Goal: Information Seeking & Learning: Learn about a topic

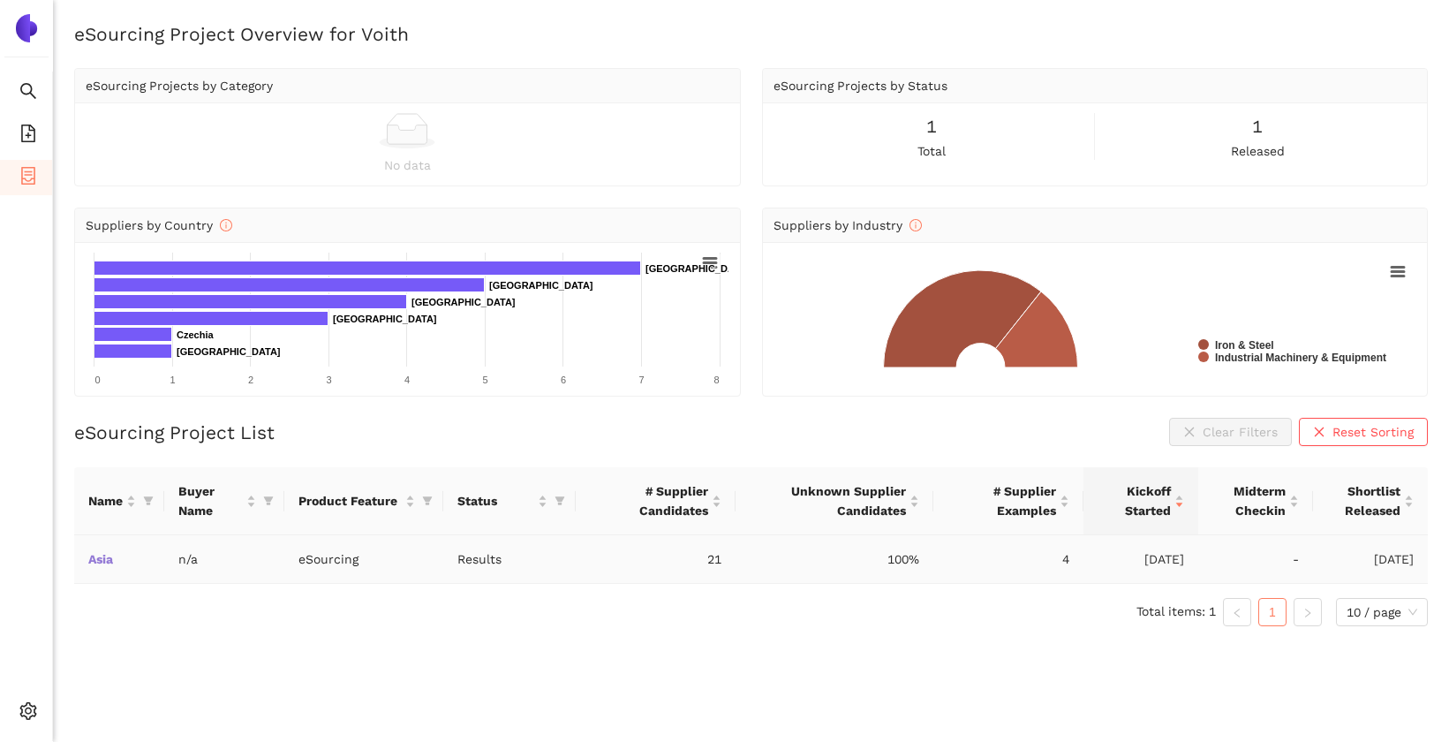
click at [0, 0] on link "Asia" at bounding box center [0, 0] width 0 height 0
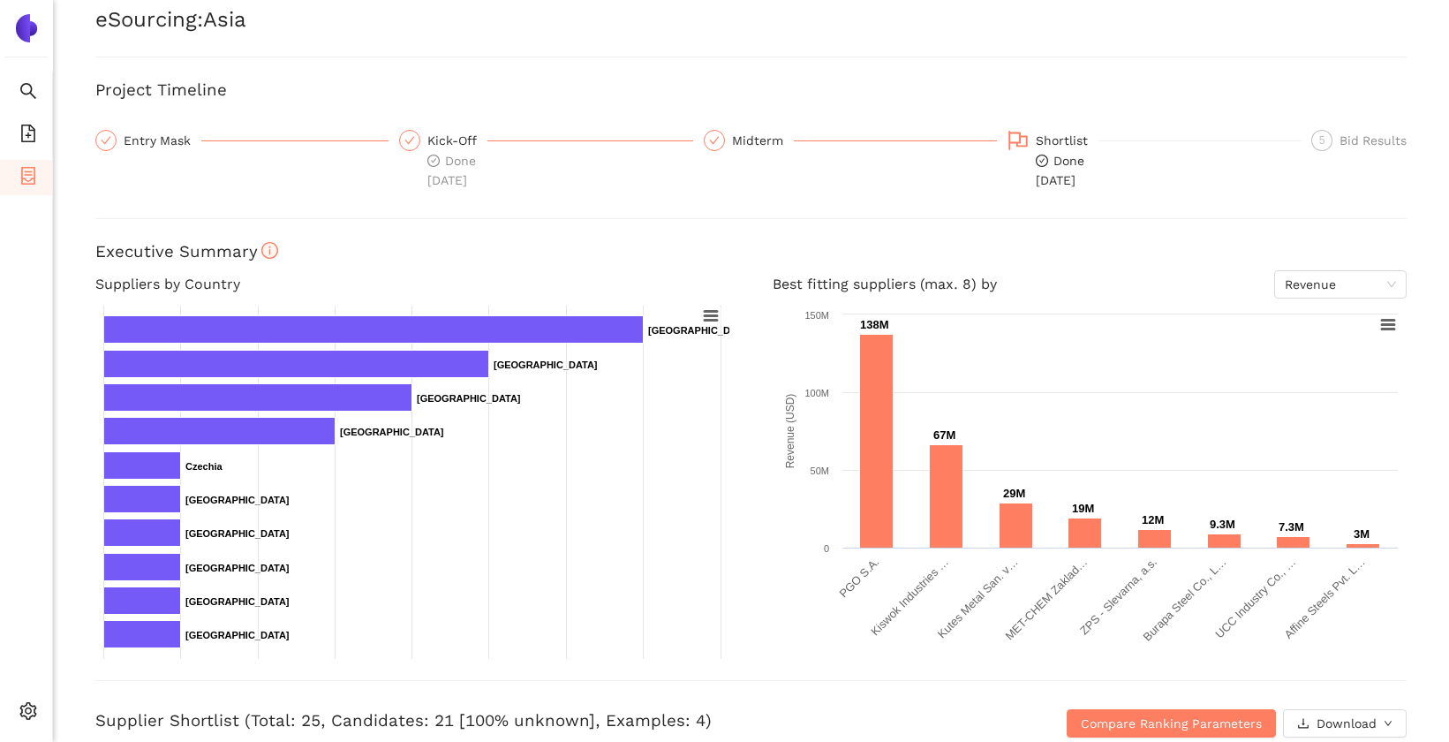
scroll to position [57, 0]
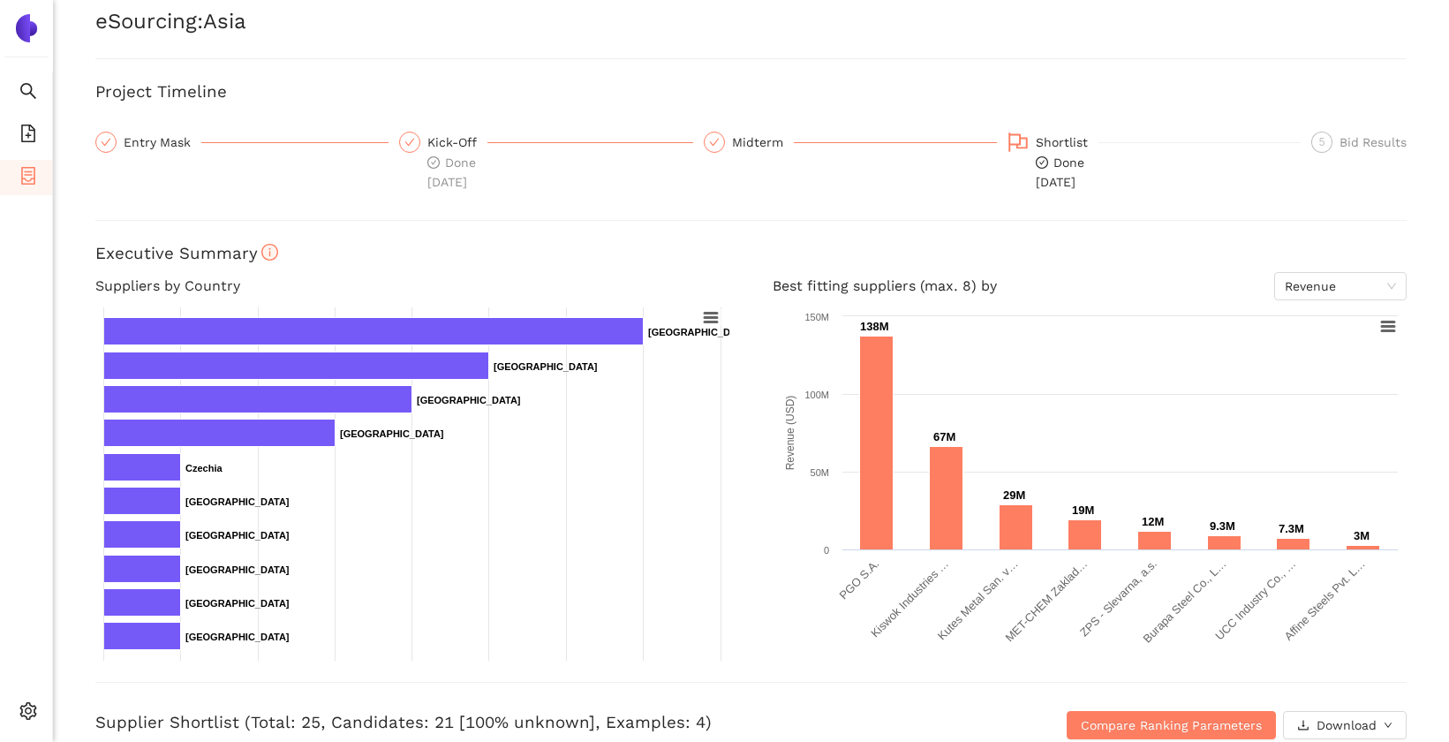
click at [144, 142] on div "Entry Mask" at bounding box center [163, 142] width 78 height 21
click at [440, 145] on div "Kick-Off" at bounding box center [457, 142] width 60 height 21
click at [141, 140] on div "Entry Mask" at bounding box center [163, 142] width 78 height 21
click at [168, 153] on div "Entry Mask" at bounding box center [241, 162] width 293 height 60
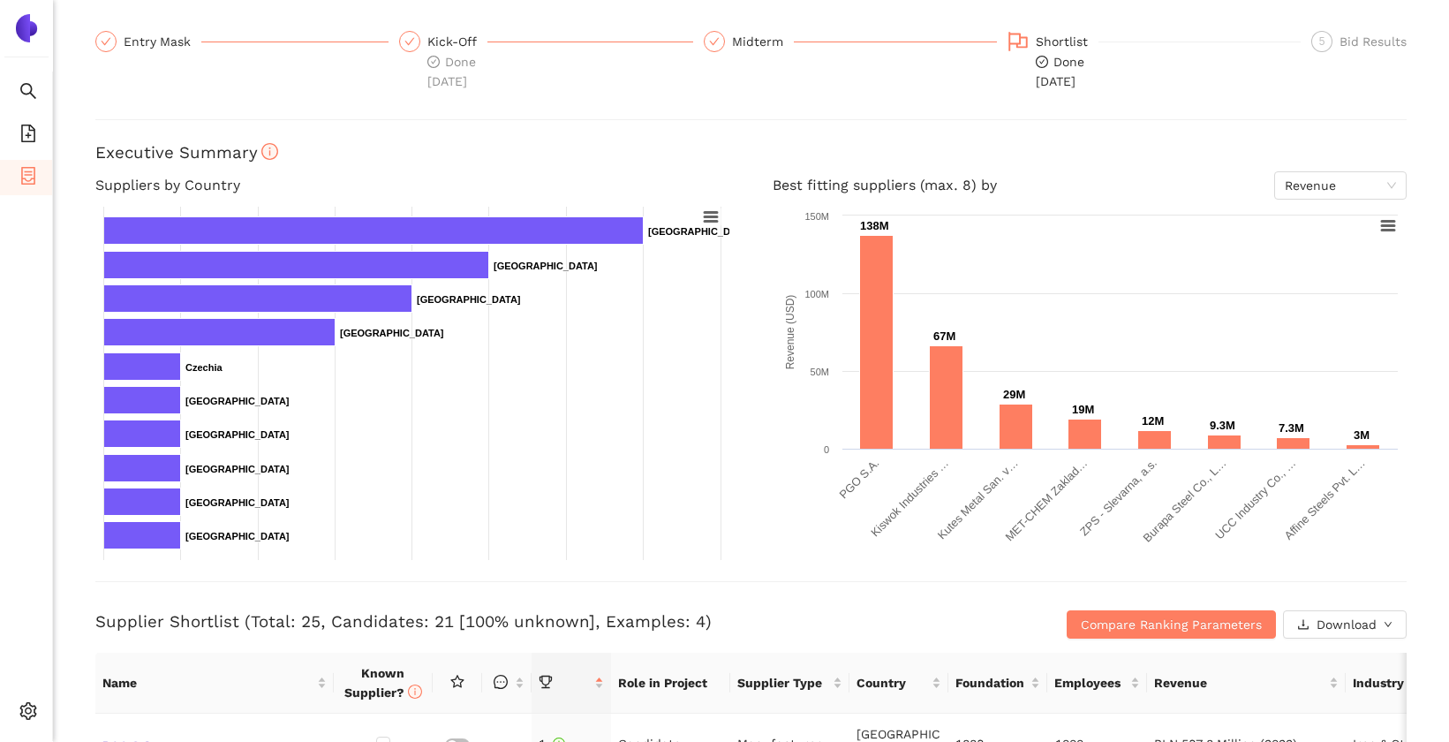
scroll to position [158, 0]
click at [901, 122] on div "Back eSourcing : Asia Project Timeline Entry Mask Kick-Off Done [DATE] Midterm …" at bounding box center [751, 371] width 1396 height 742
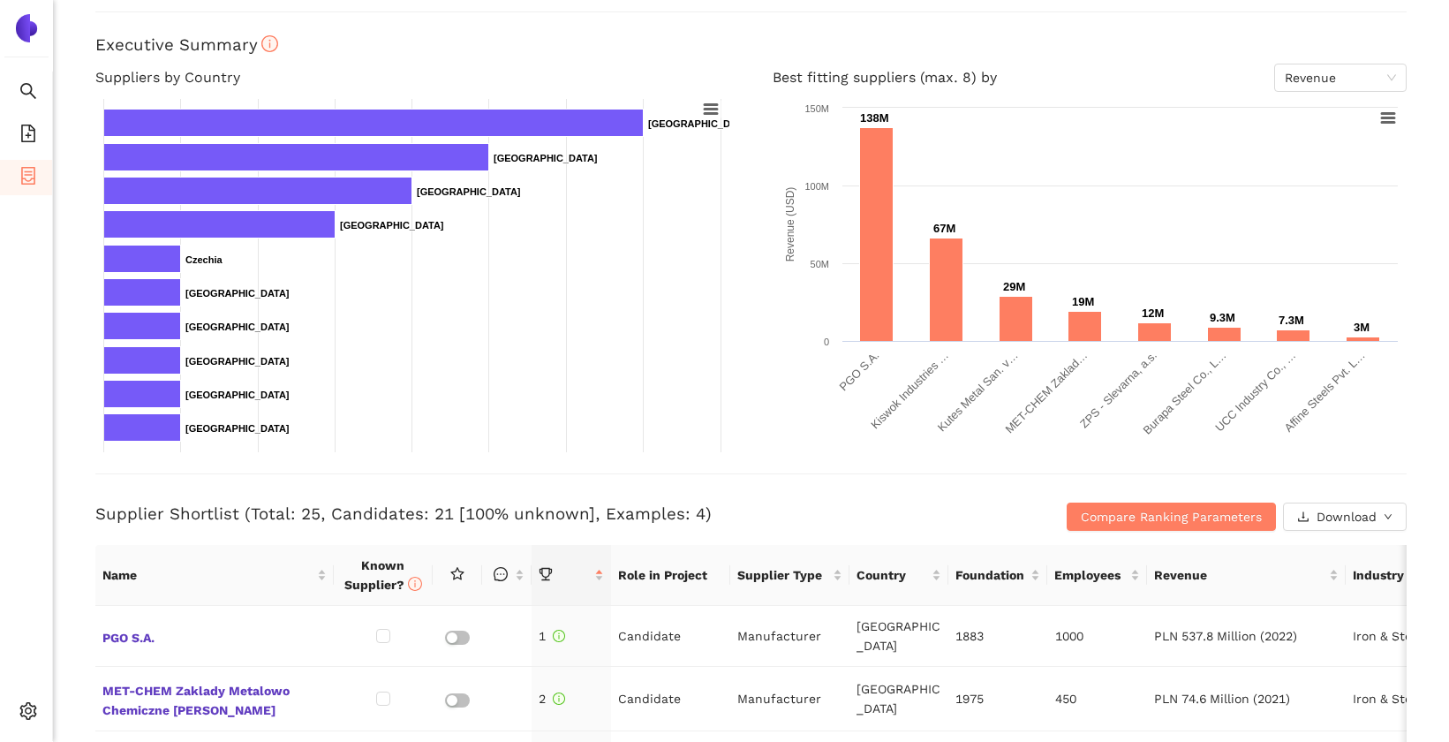
scroll to position [598, 0]
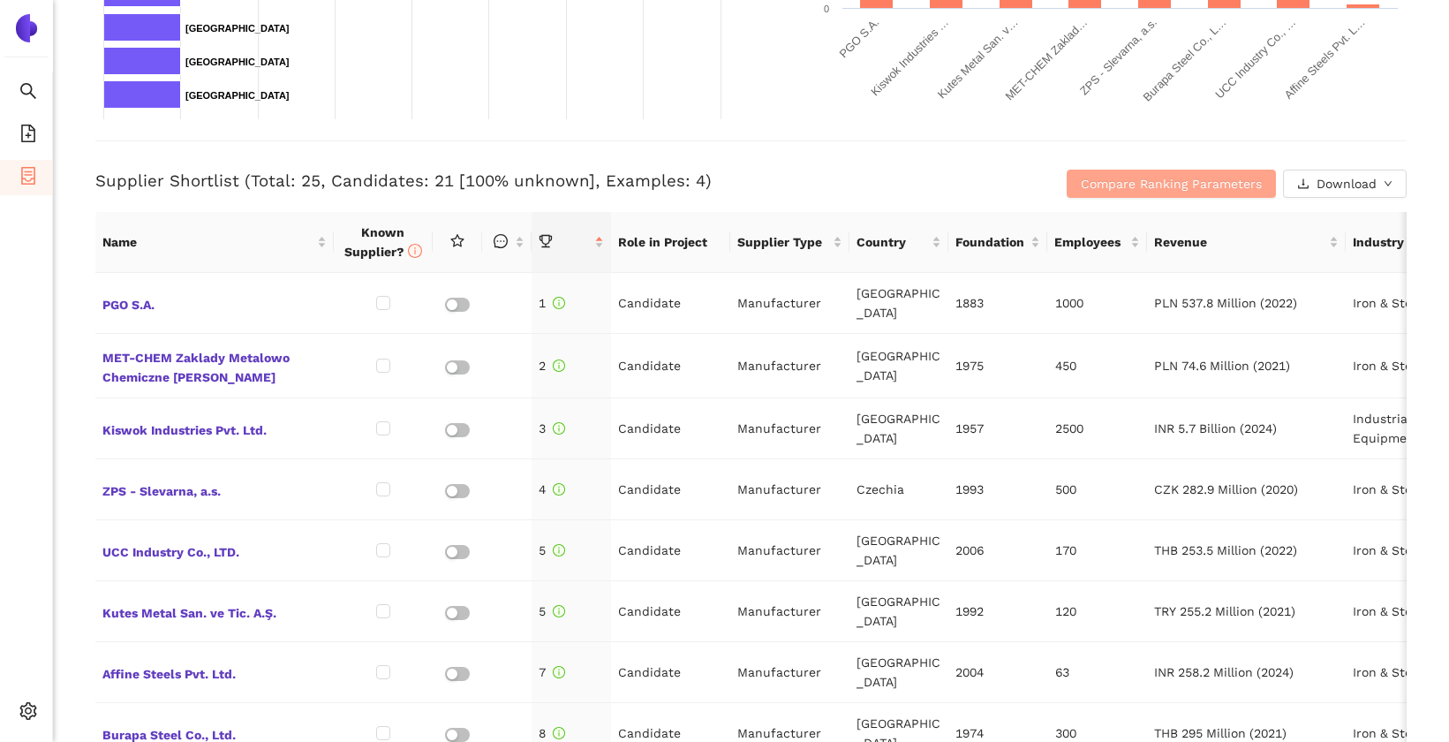
click at [1133, 174] on span "Compare Ranking Parameters" at bounding box center [1171, 183] width 181 height 19
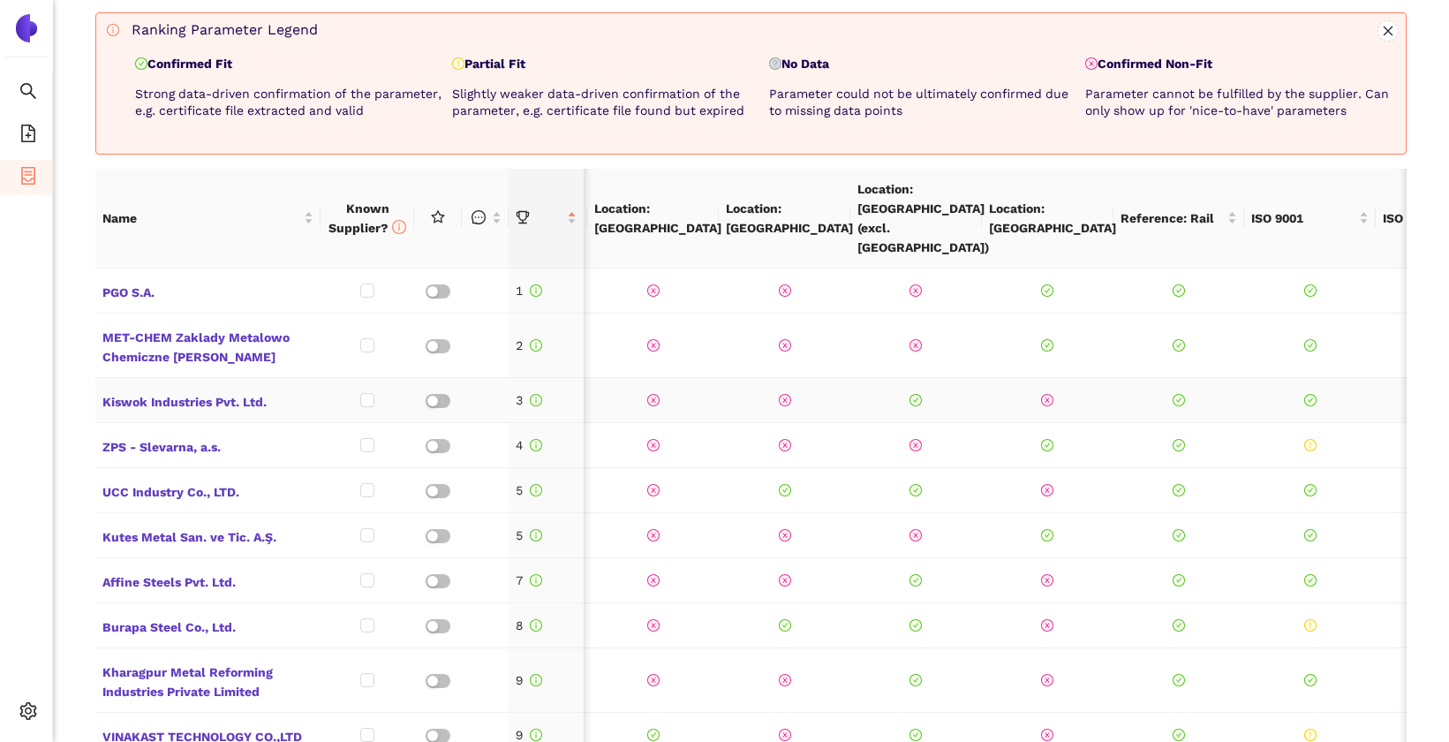
scroll to position [0, 1524]
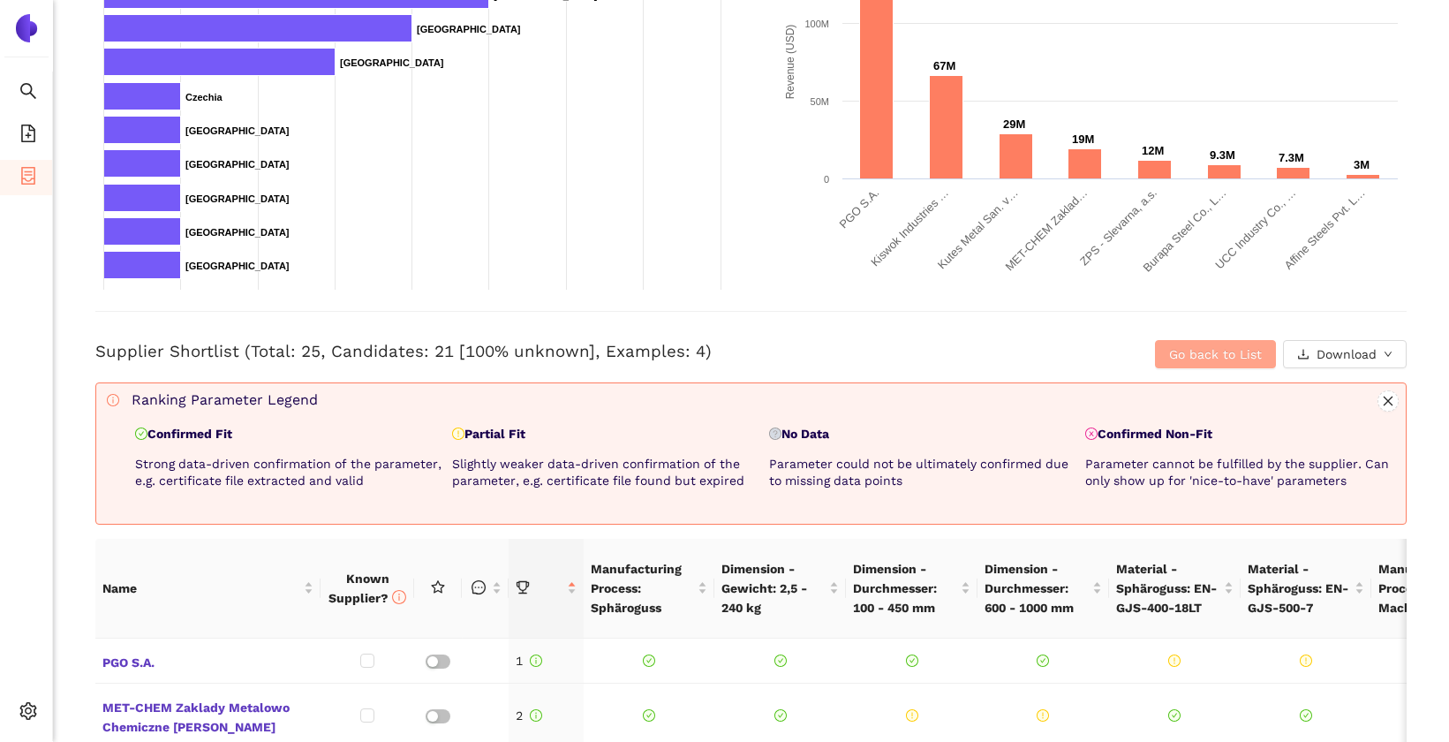
click at [1165, 356] on button "Go back to List" at bounding box center [1215, 354] width 121 height 28
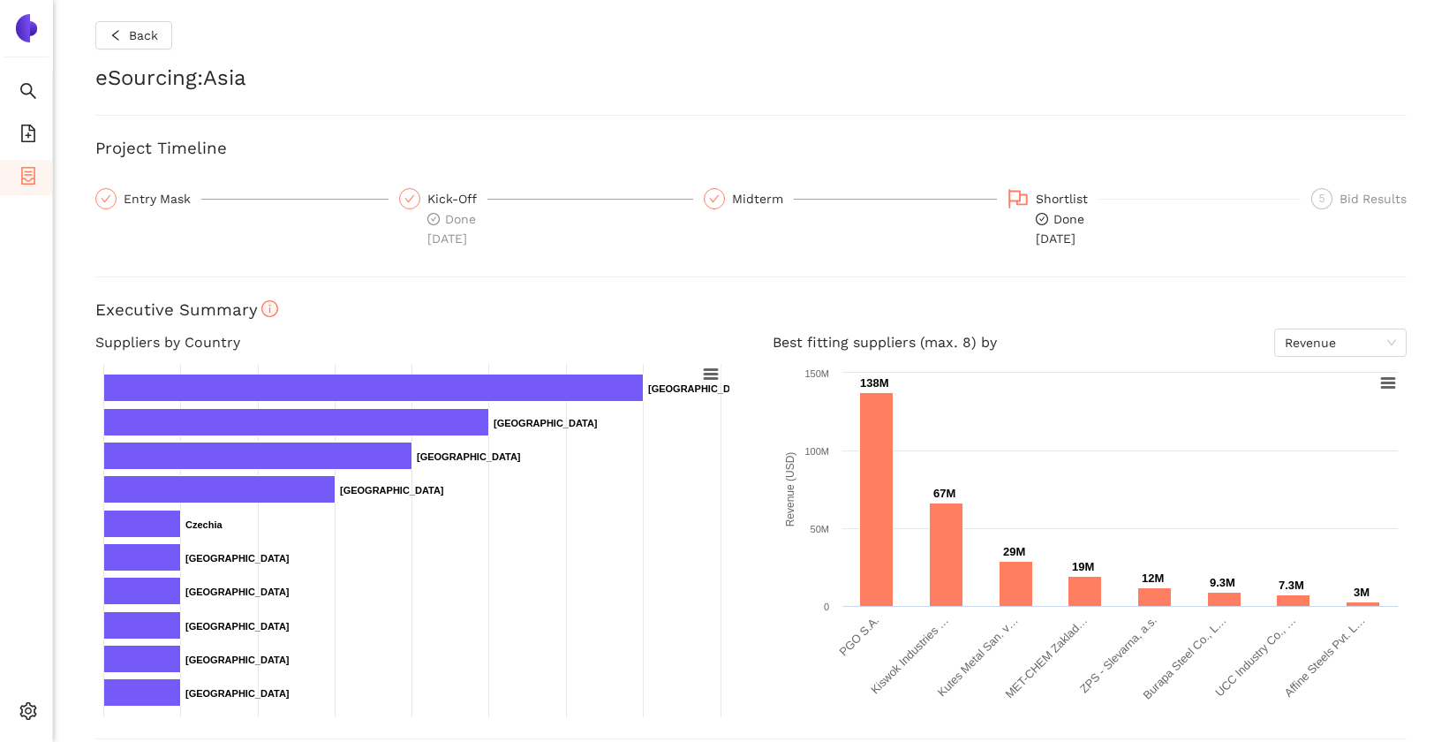
click at [557, 107] on div "Back eSourcing : Asia Project Timeline Entry Mask Kick-Off Done [DATE] Midterm …" at bounding box center [751, 371] width 1396 height 742
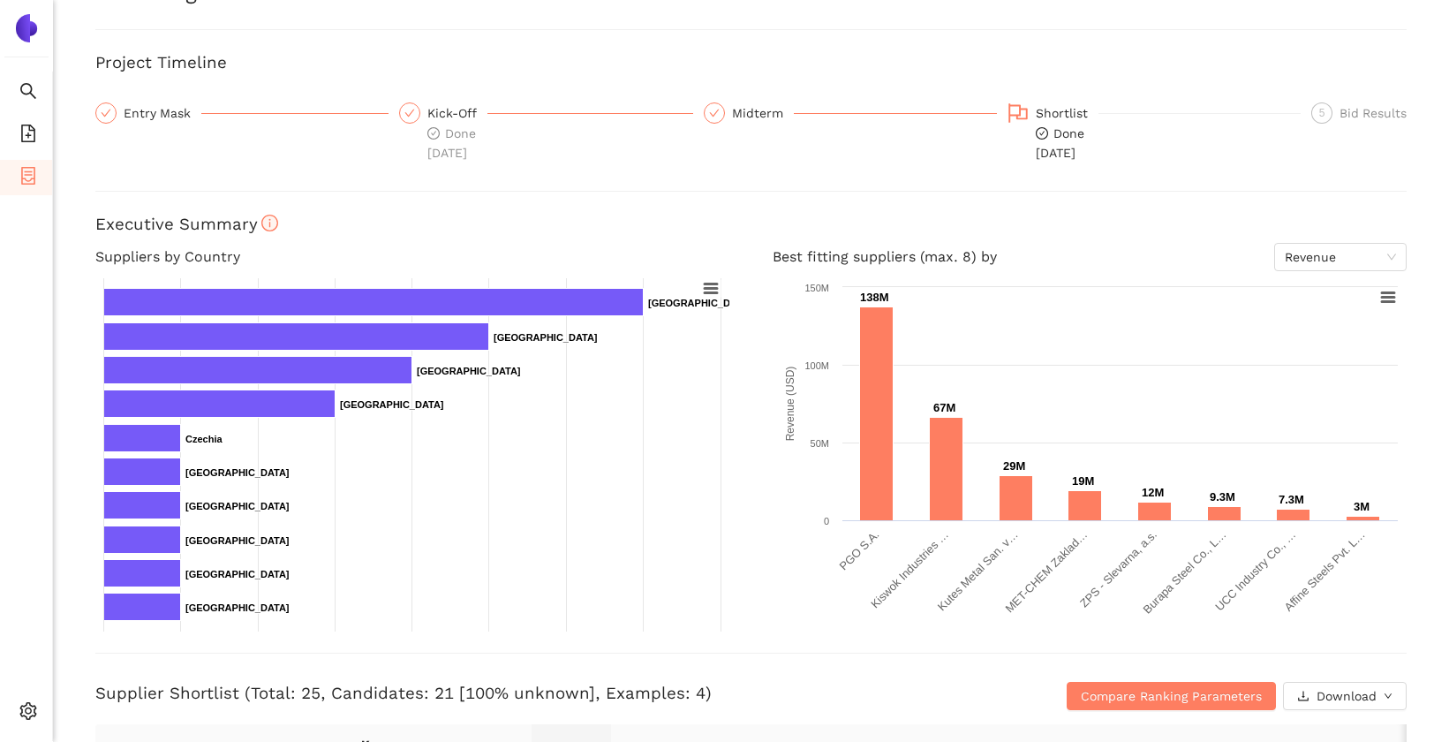
scroll to position [87, 0]
drag, startPoint x: 244, startPoint y: 691, endPoint x: 316, endPoint y: 689, distance: 72.4
click at [316, 690] on h3 "Supplier Shortlist (Total: 25, Candidates: 21 [100% unknown], Examples: 4)" at bounding box center [532, 692] width 874 height 23
drag, startPoint x: 321, startPoint y: 690, endPoint x: 443, endPoint y: 690, distance: 122.8
click at [443, 690] on h3 "Supplier Shortlist (Total: 25, Candidates: 21 [100% unknown], Examples: 4)" at bounding box center [532, 692] width 874 height 23
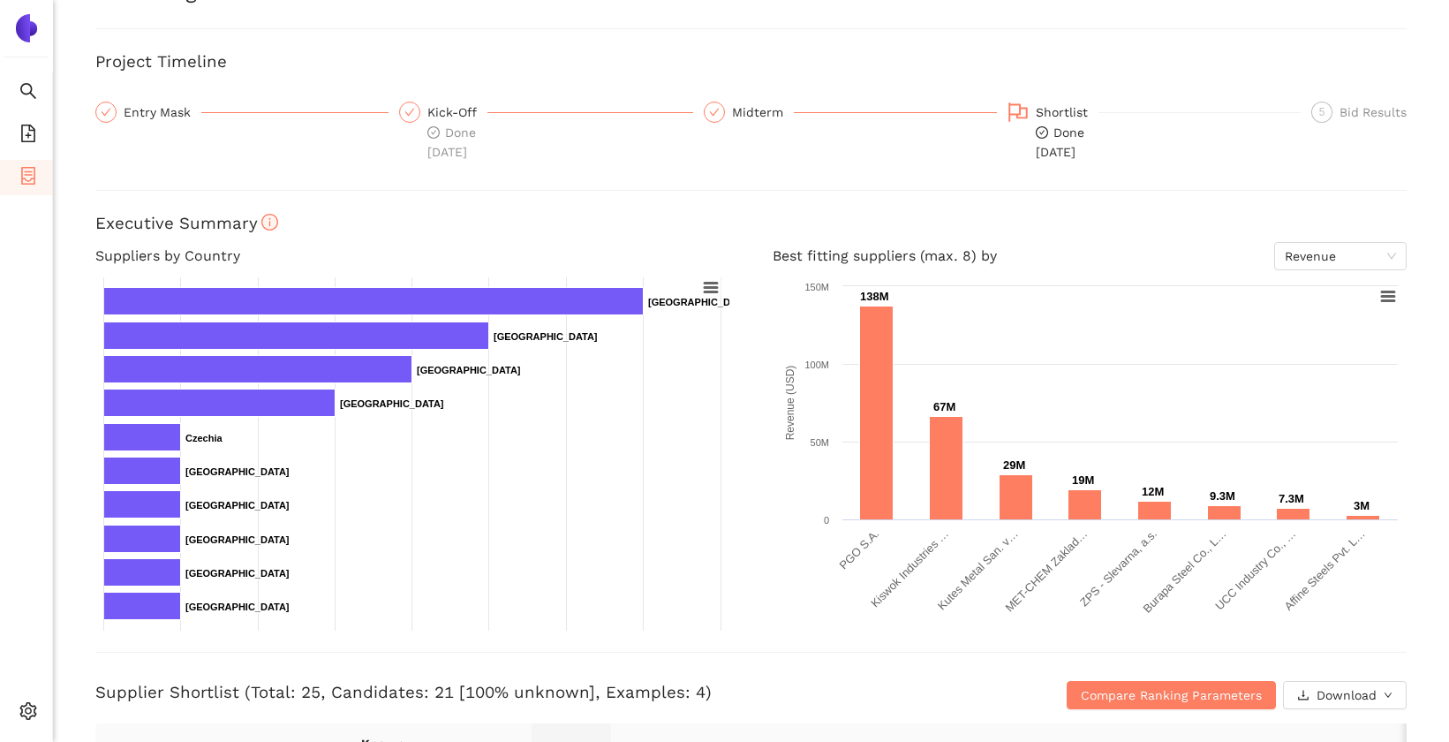
click at [59, 519] on div "Back eSourcing : Asia Project Timeline Entry Mask Kick-Off Done [DATE] Midterm …" at bounding box center [751, 371] width 1396 height 742
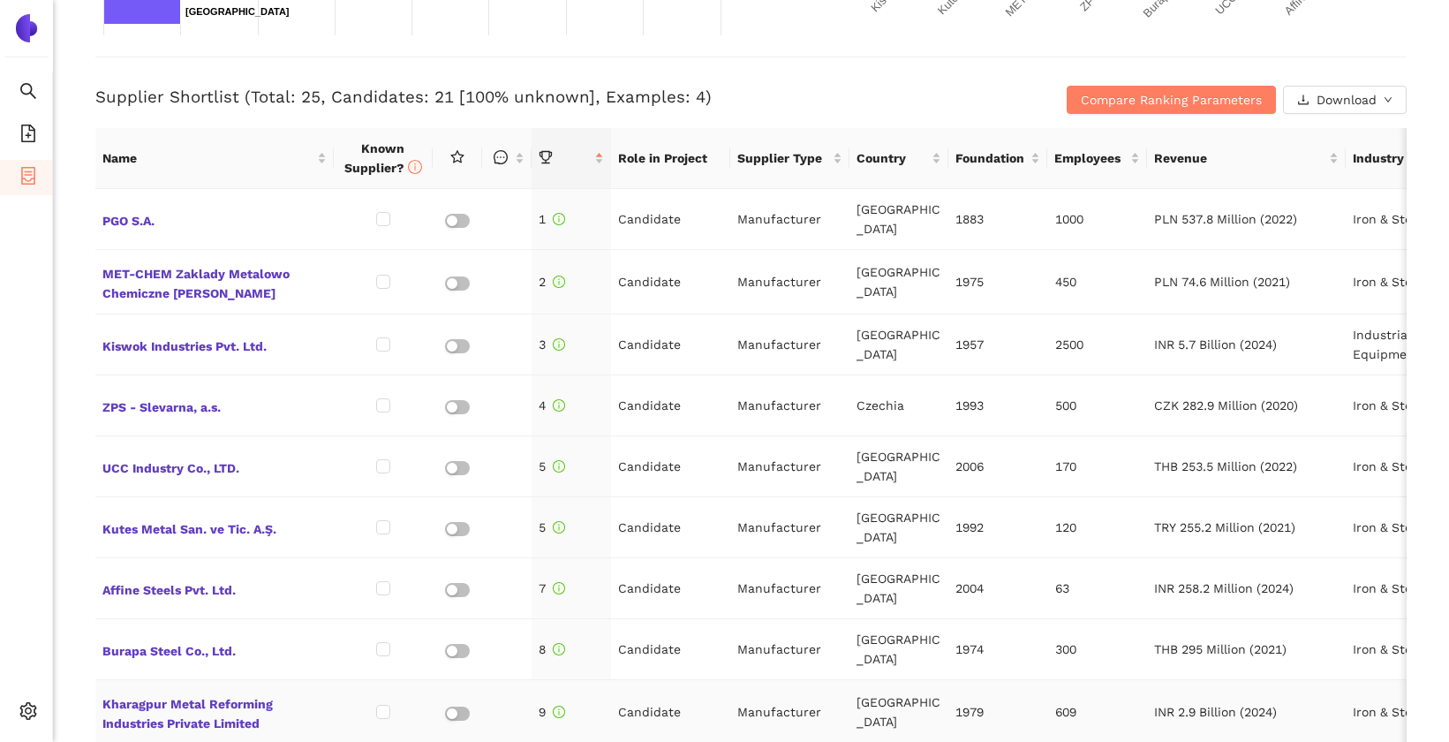
scroll to position [679, 0]
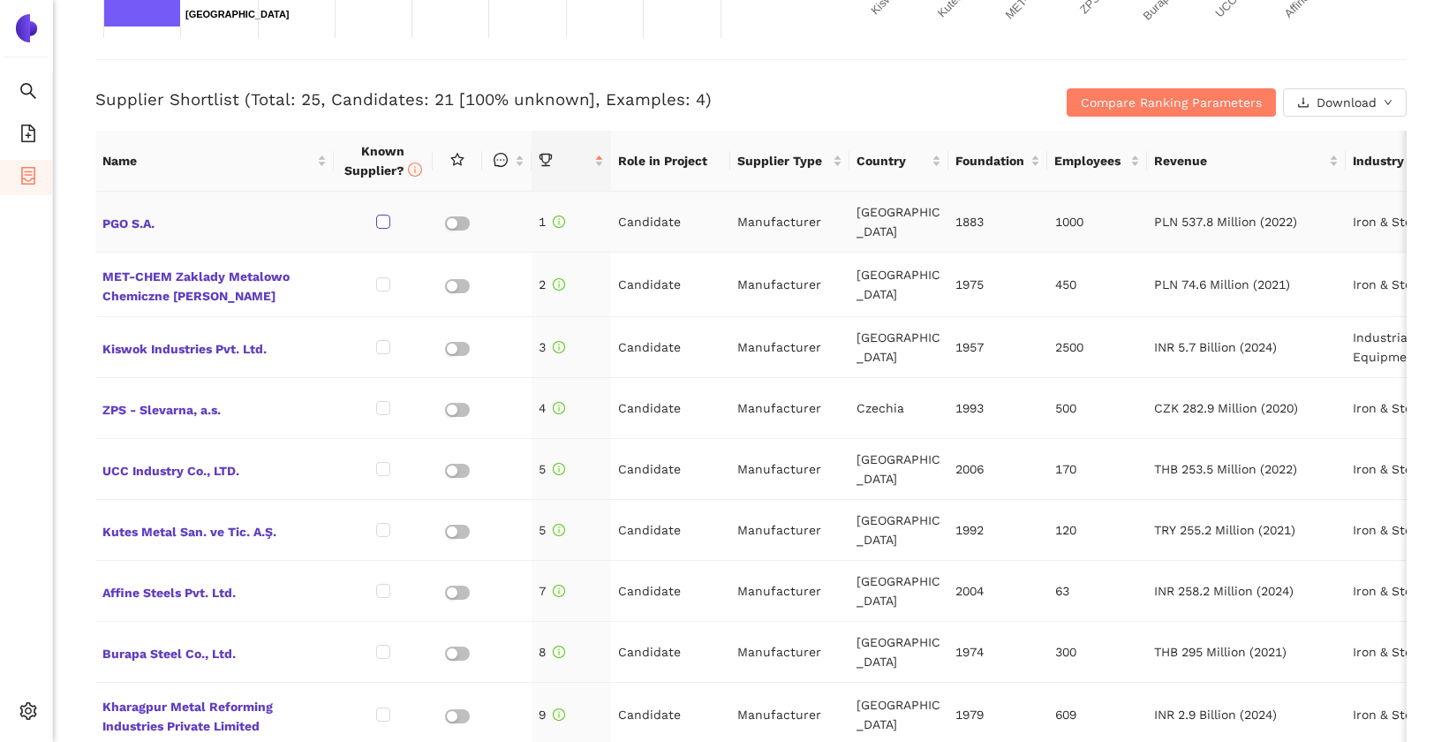
click at [387, 215] on input "checkbox" at bounding box center [383, 222] width 14 height 14
click at [461, 98] on h3 "Supplier Shortlist (Total: 25, Candidates: 21 [95.2% unknown], Examples: 4)" at bounding box center [532, 99] width 874 height 23
click at [385, 215] on input "checkbox" at bounding box center [383, 222] width 14 height 14
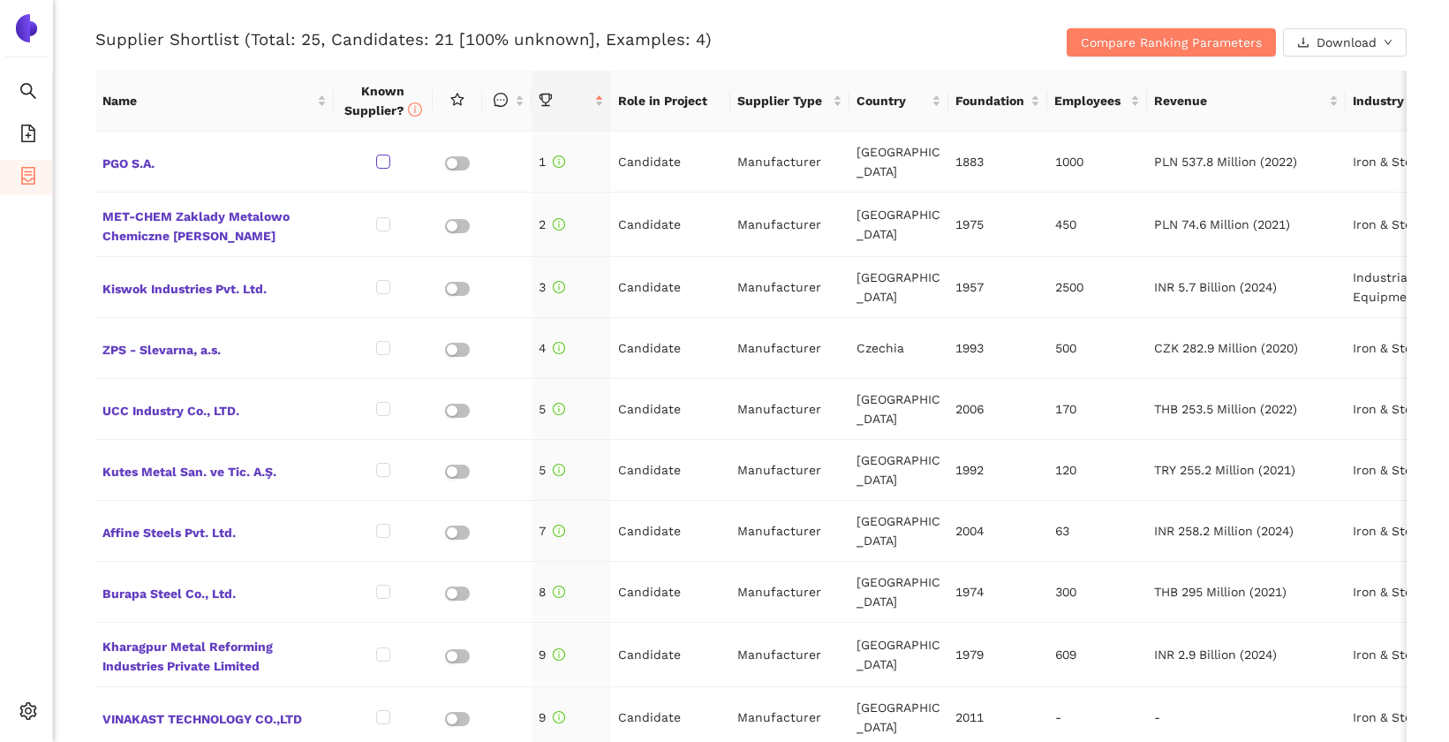
scroll to position [743, 0]
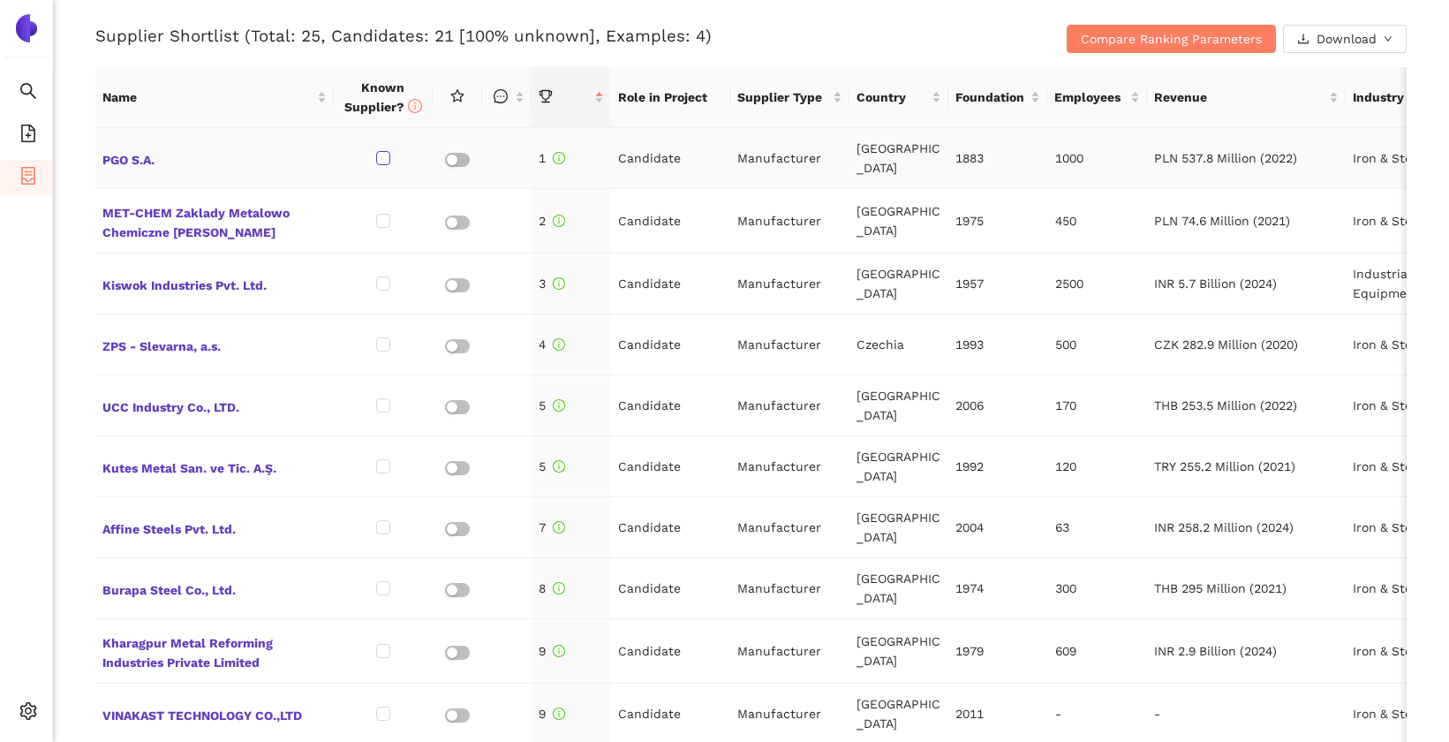
click at [381, 151] on input "checkbox" at bounding box center [383, 158] width 14 height 14
checkbox input "true"
click at [379, 337] on input "checkbox" at bounding box center [383, 344] width 14 height 14
checkbox input "true"
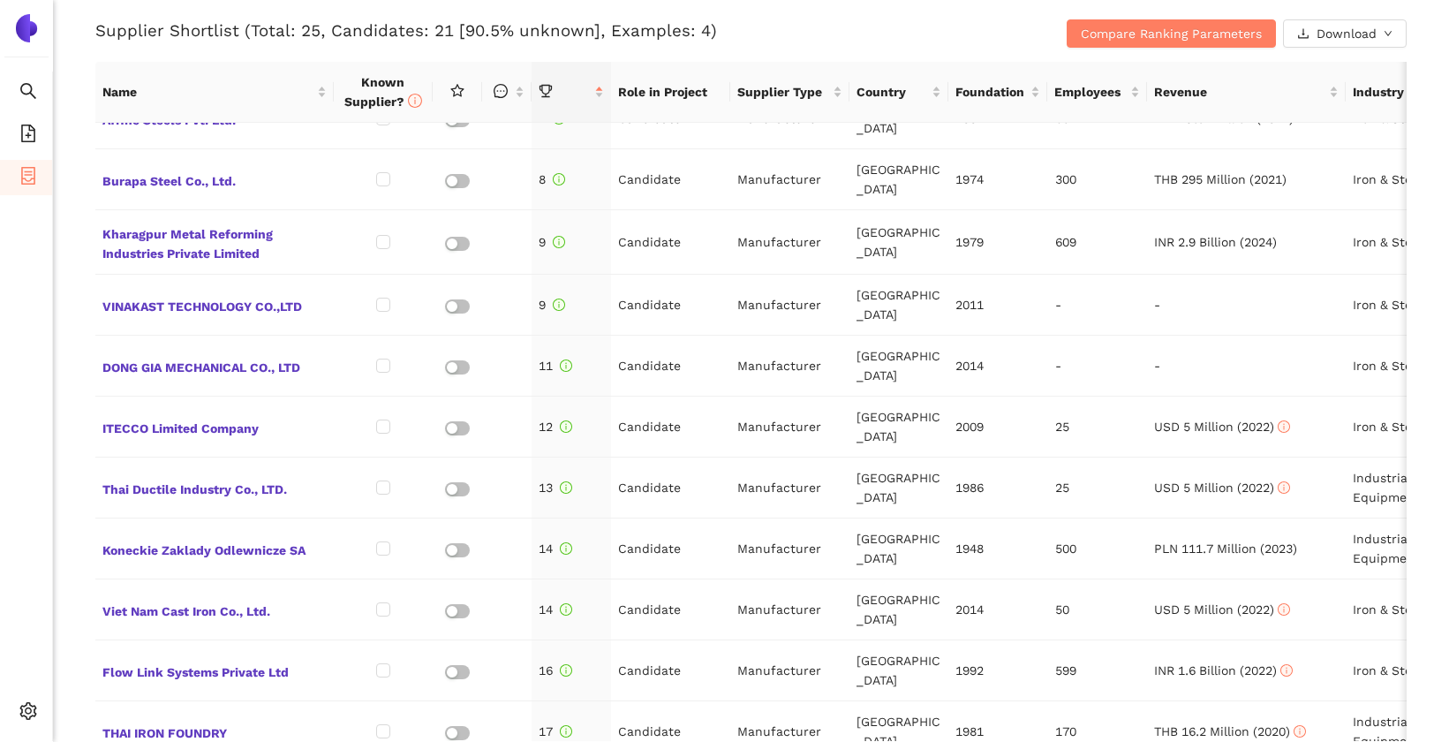
scroll to position [752, 0]
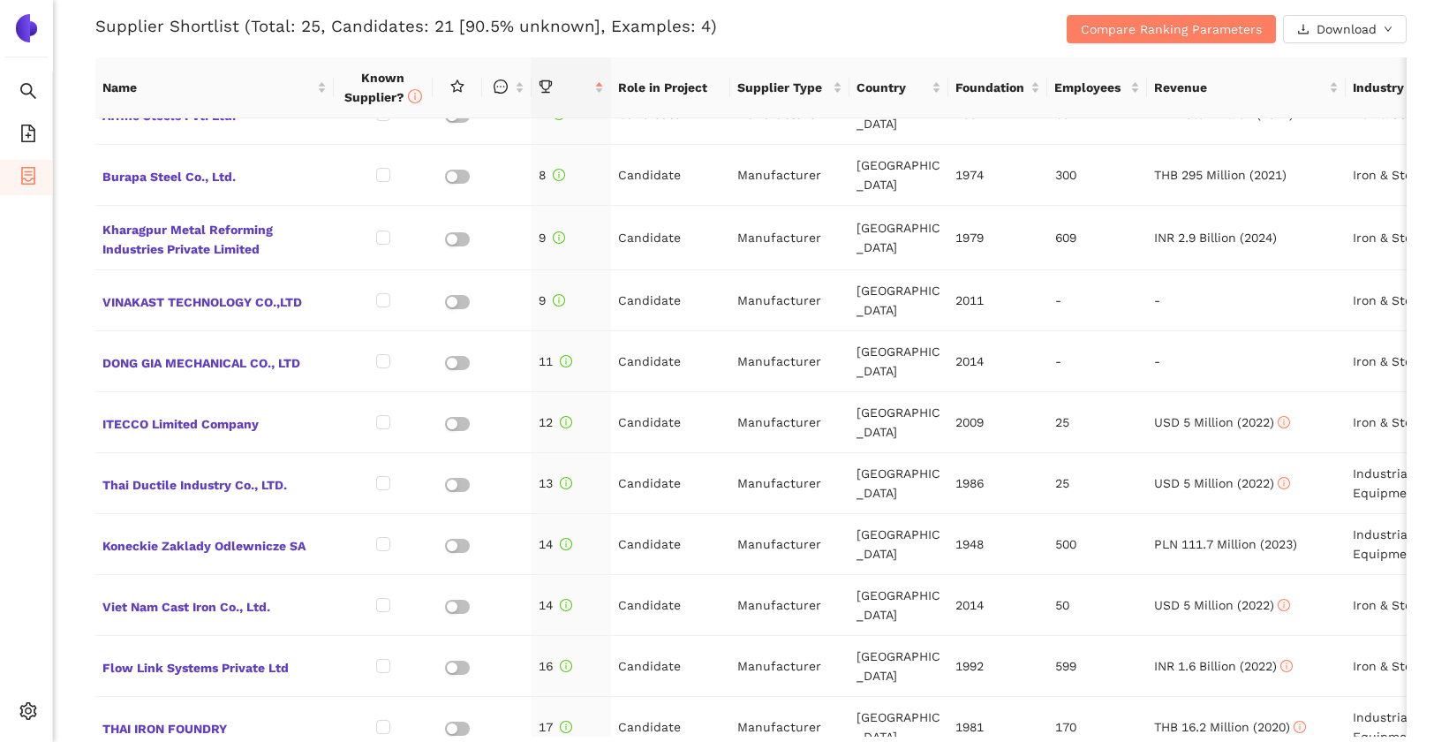
checkbox input "true"
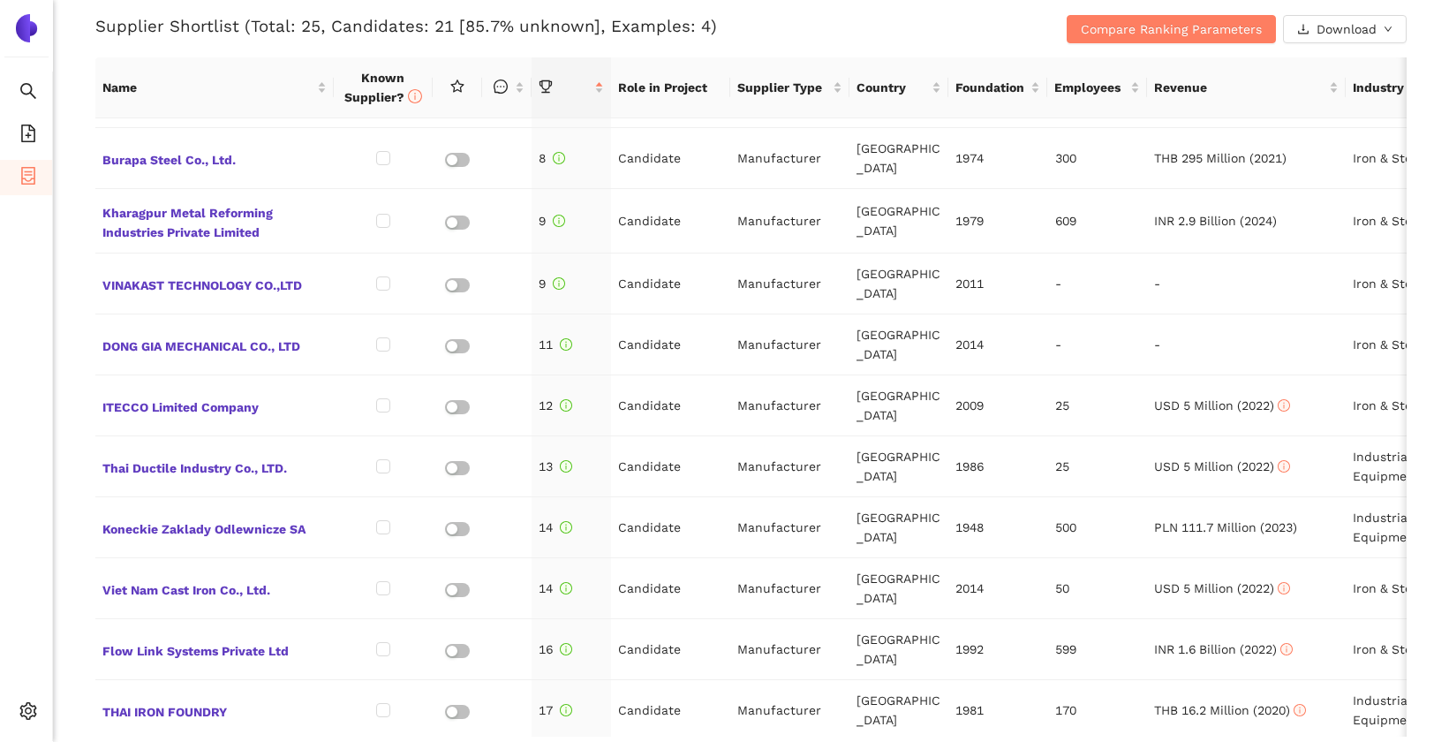
scroll to position [423, 0]
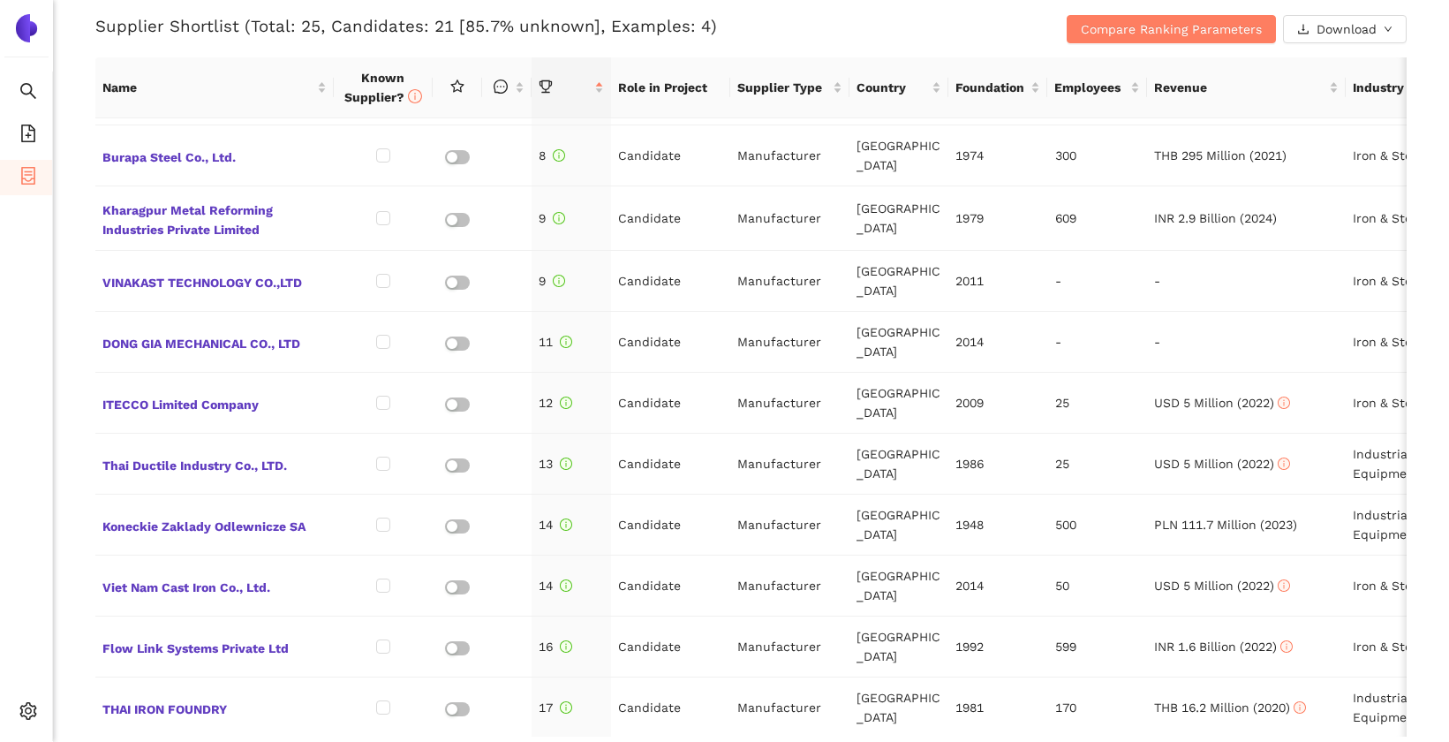
checkbox input "true"
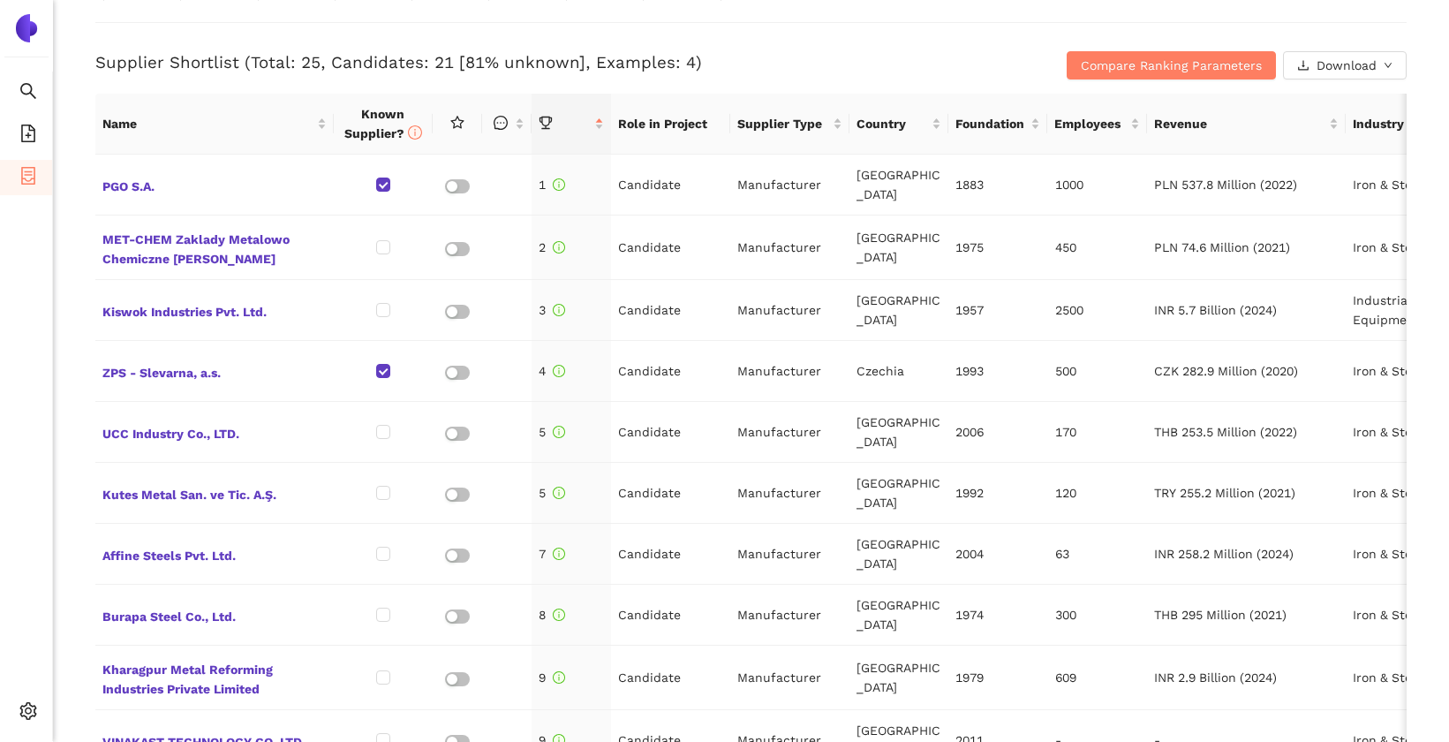
scroll to position [714, 0]
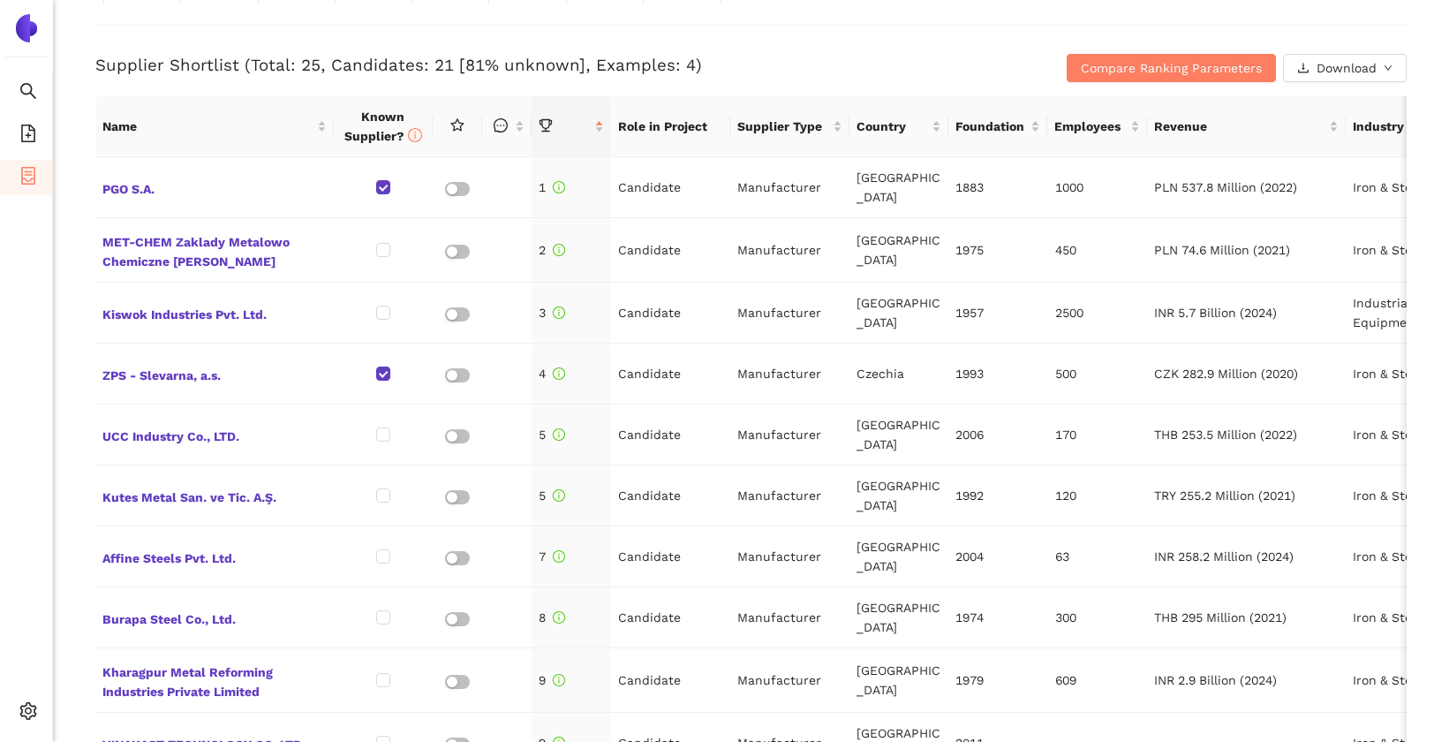
click at [796, 55] on h3 "Supplier Shortlist (Total: 25, Candidates: 21 [81% unknown], Examples: 4)" at bounding box center [532, 65] width 874 height 23
click at [1097, 64] on span "Compare Ranking Parameters" at bounding box center [1171, 67] width 181 height 19
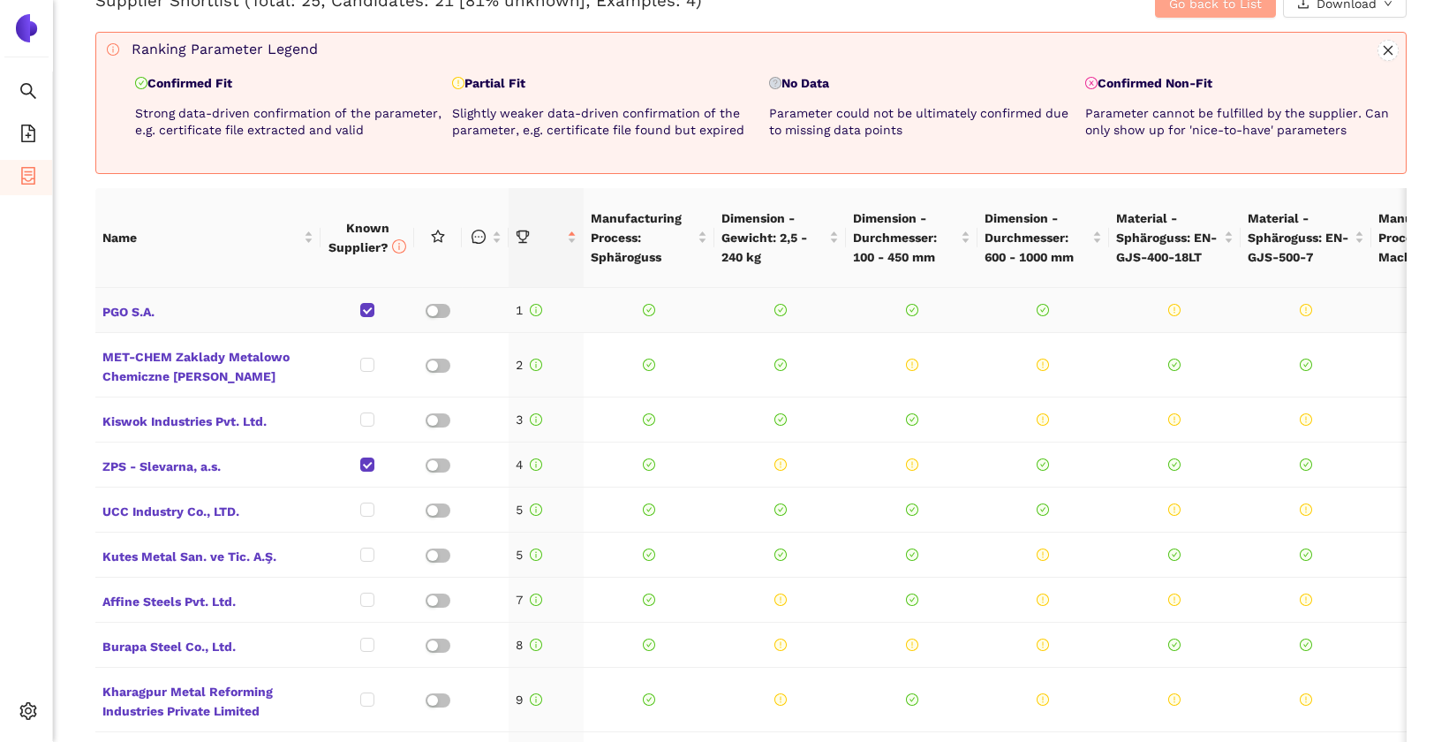
scroll to position [701, 0]
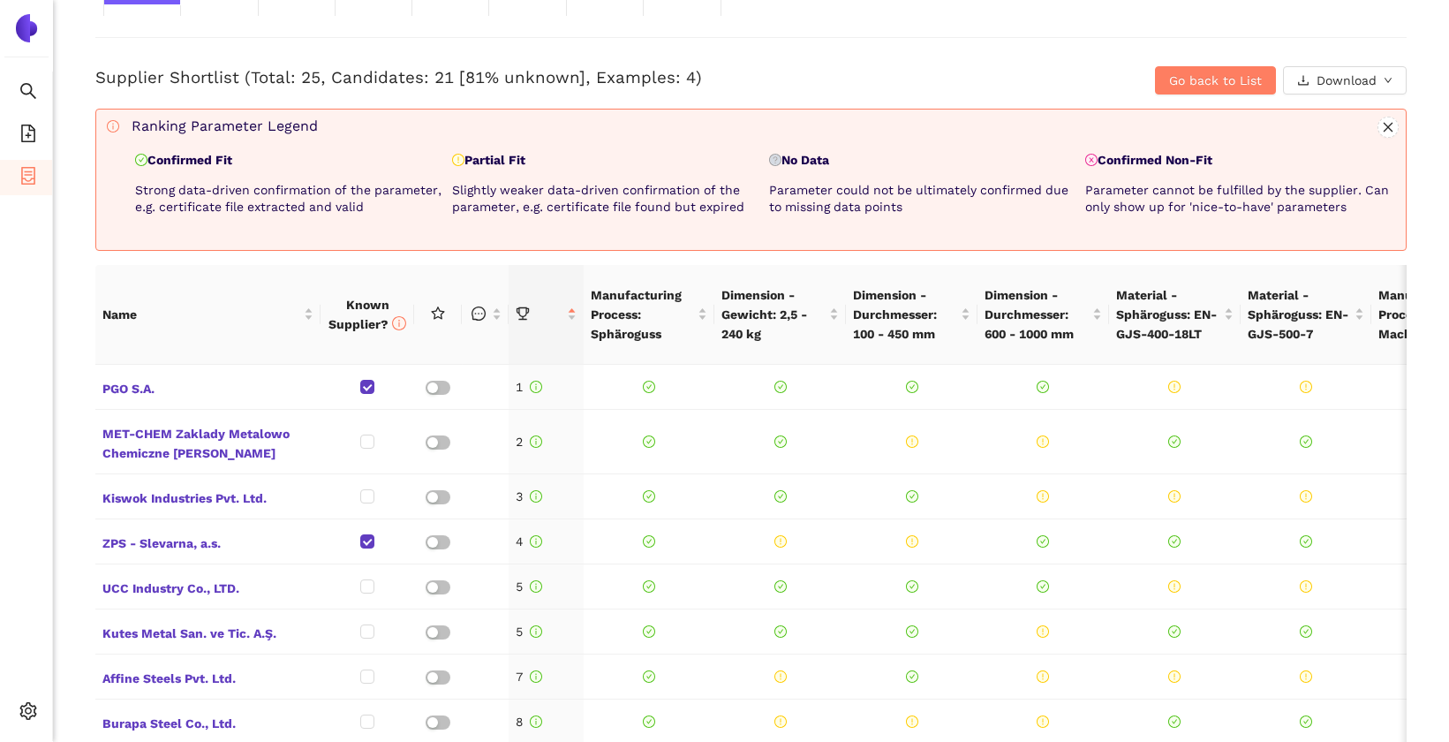
click at [1139, 93] on div "Go back to List Download" at bounding box center [1188, 80] width 437 height 28
click at [1216, 85] on span "Go back to List" at bounding box center [1215, 80] width 93 height 19
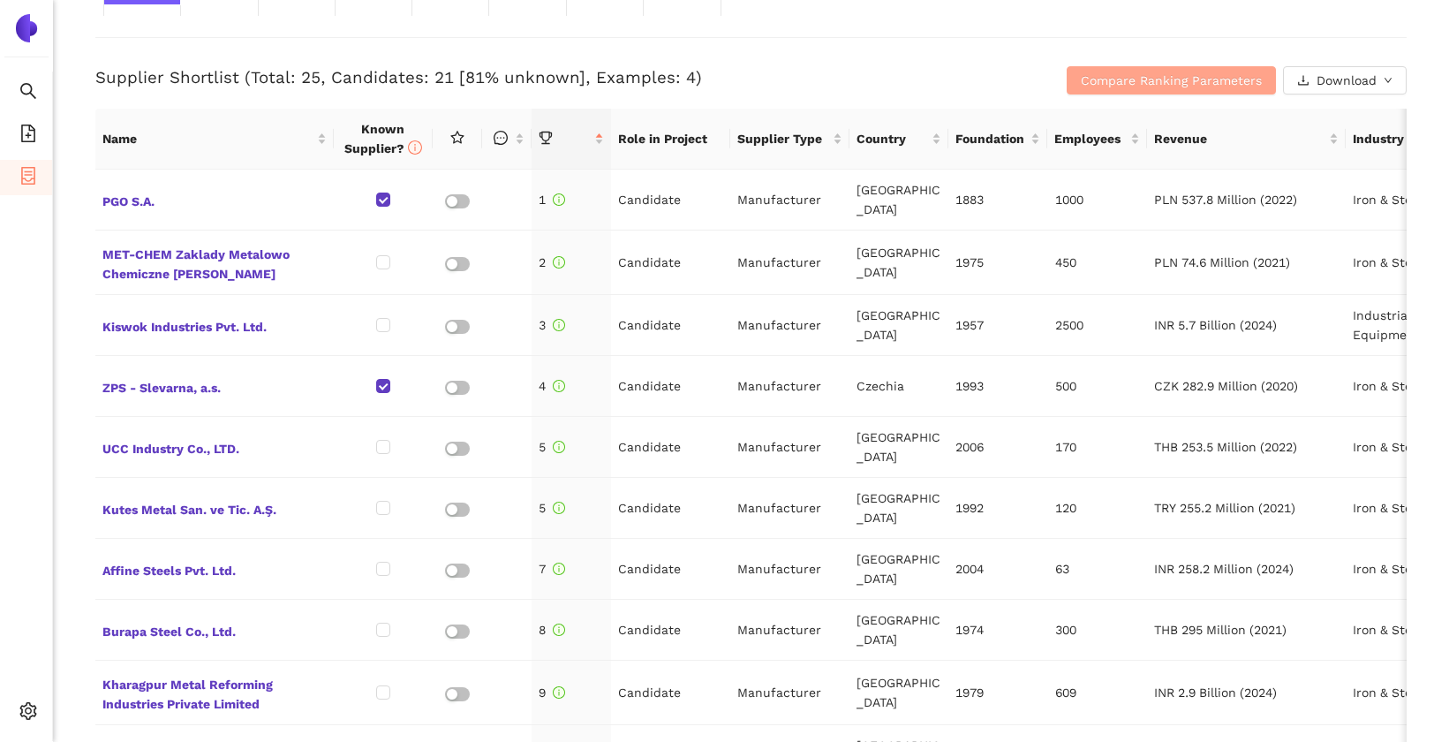
click at [1216, 85] on span "Compare Ranking Parameters" at bounding box center [1171, 80] width 181 height 19
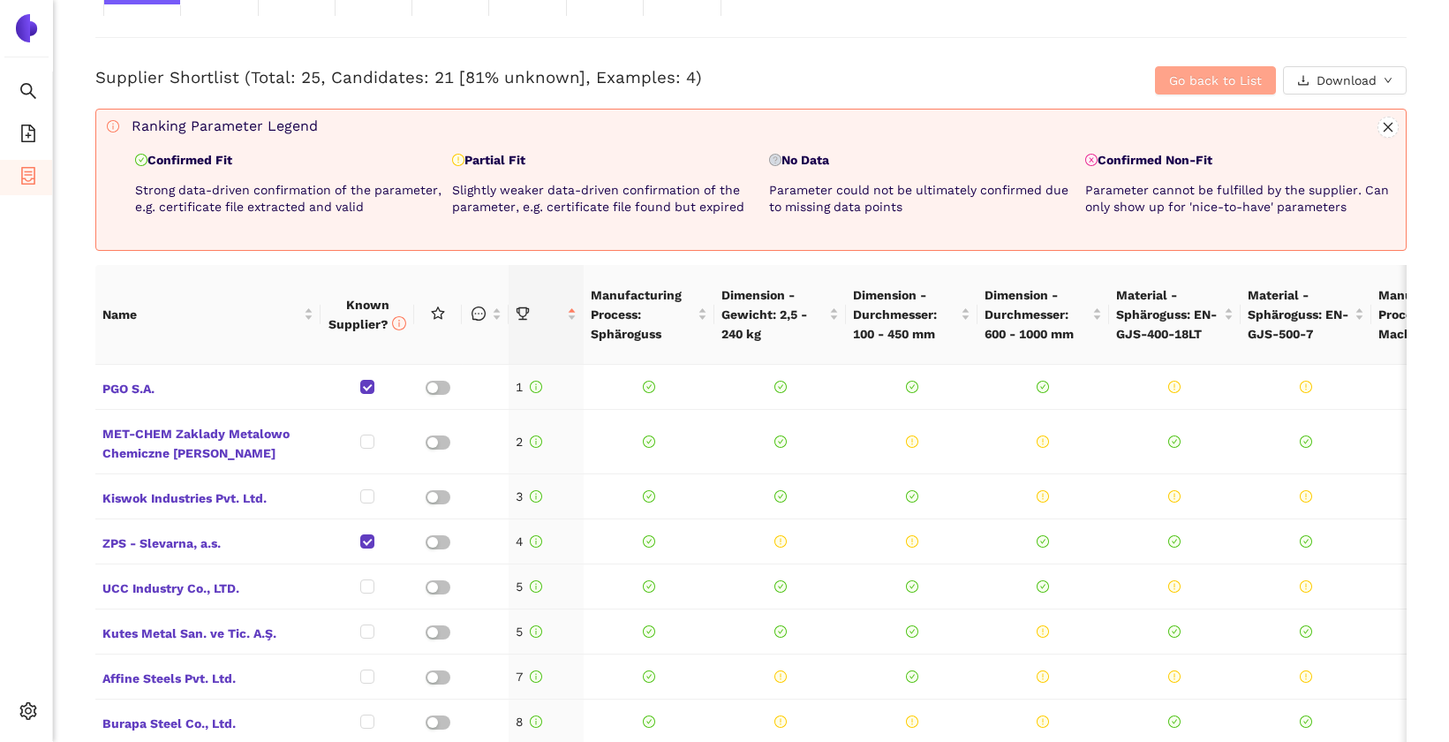
click at [1216, 85] on span "Go back to List" at bounding box center [1215, 80] width 93 height 19
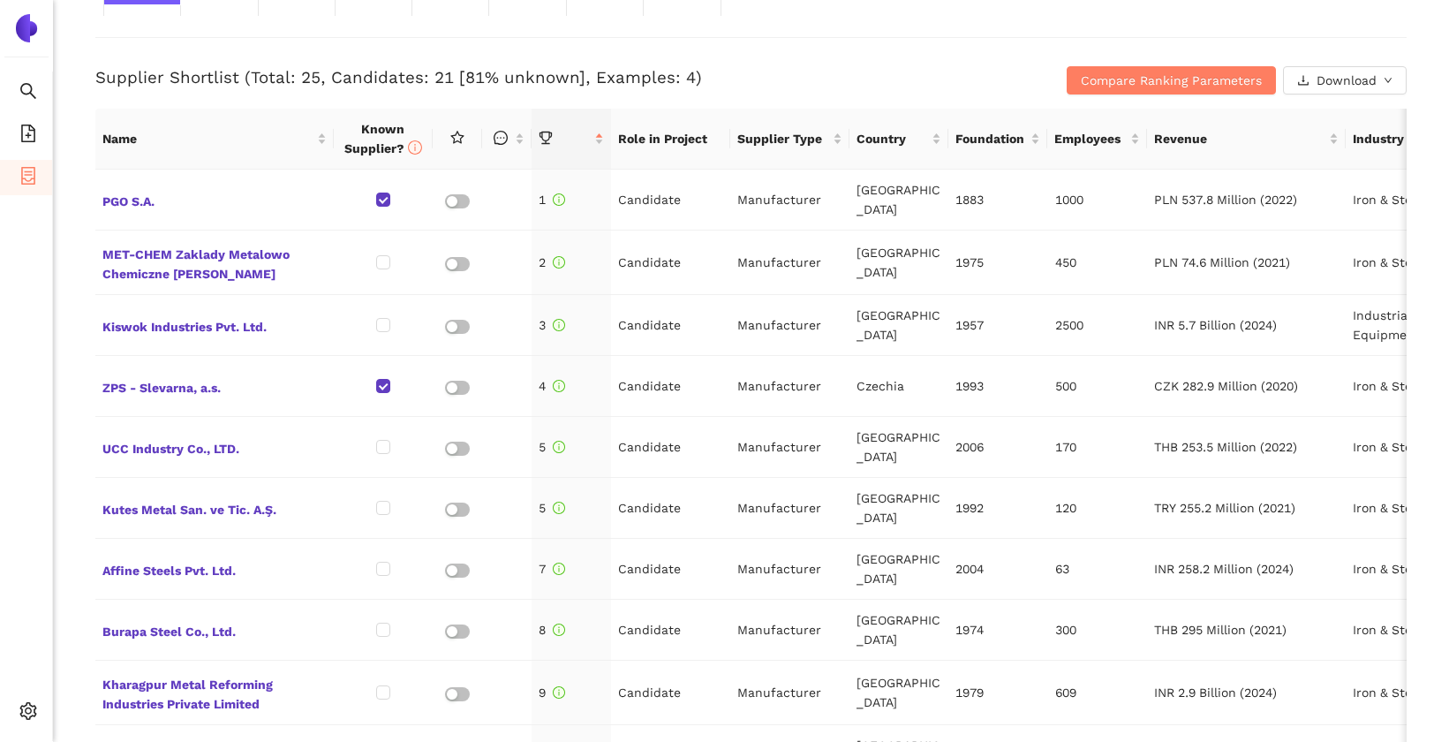
click at [1036, 67] on div "Compare Ranking Parameters Download" at bounding box center [1188, 80] width 437 height 28
click at [1082, 83] on button "Compare Ranking Parameters" at bounding box center [1171, 80] width 209 height 28
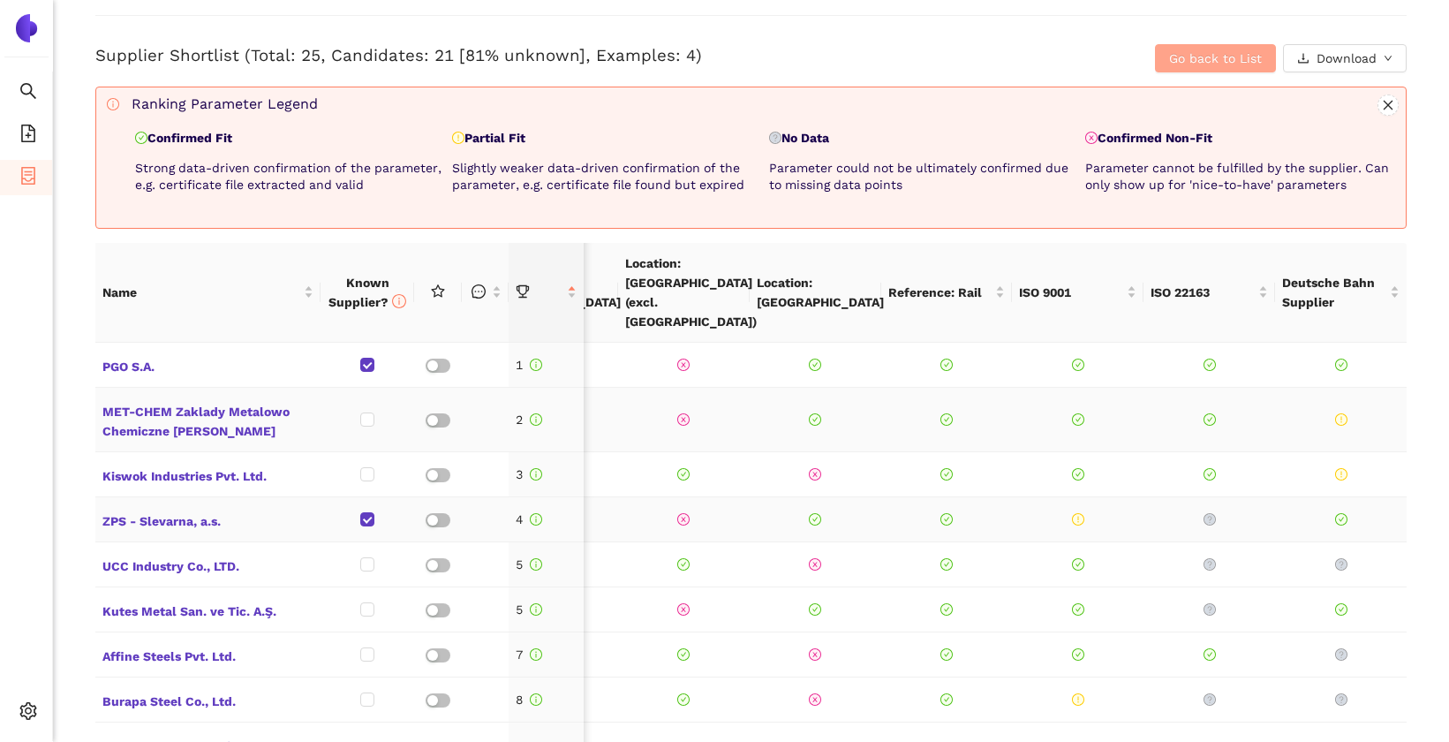
scroll to position [715, 0]
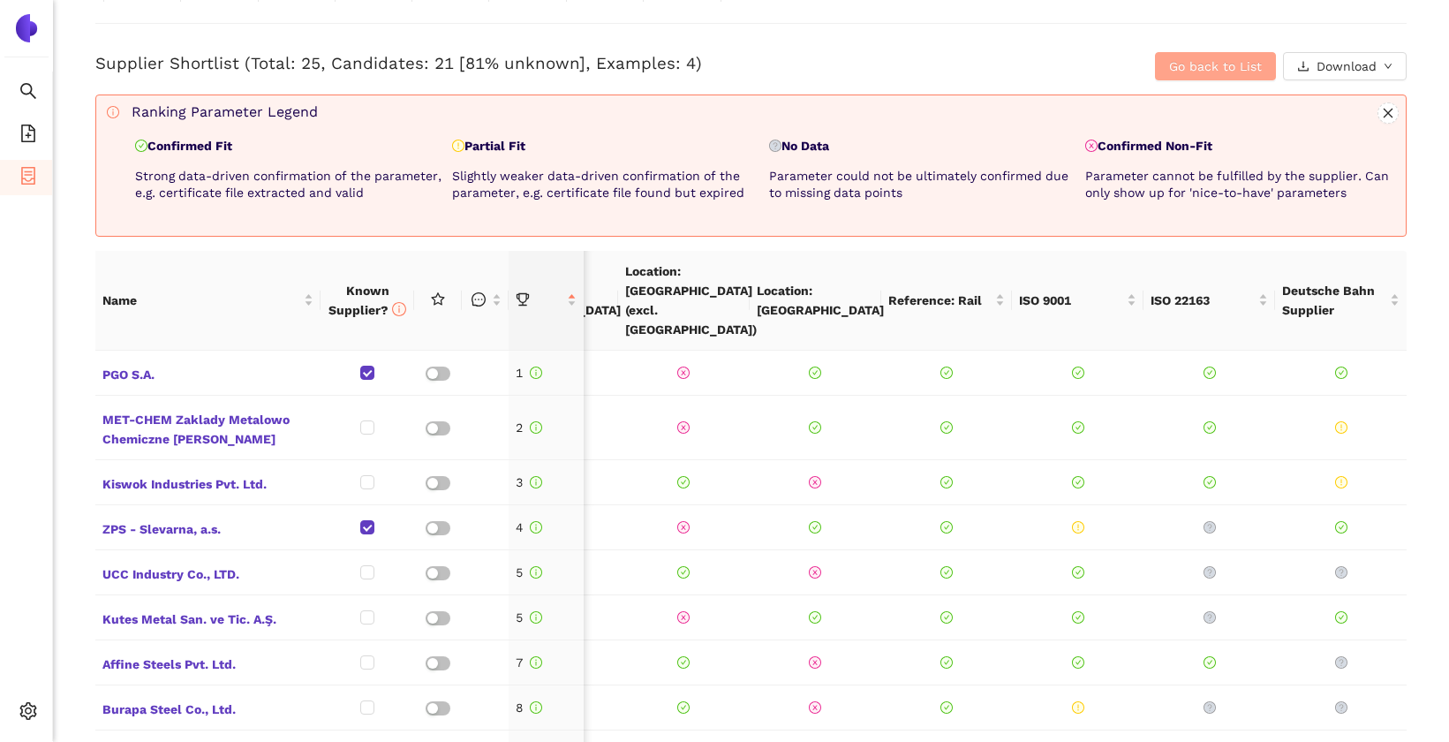
click at [1176, 63] on span "Go back to List" at bounding box center [1215, 66] width 93 height 19
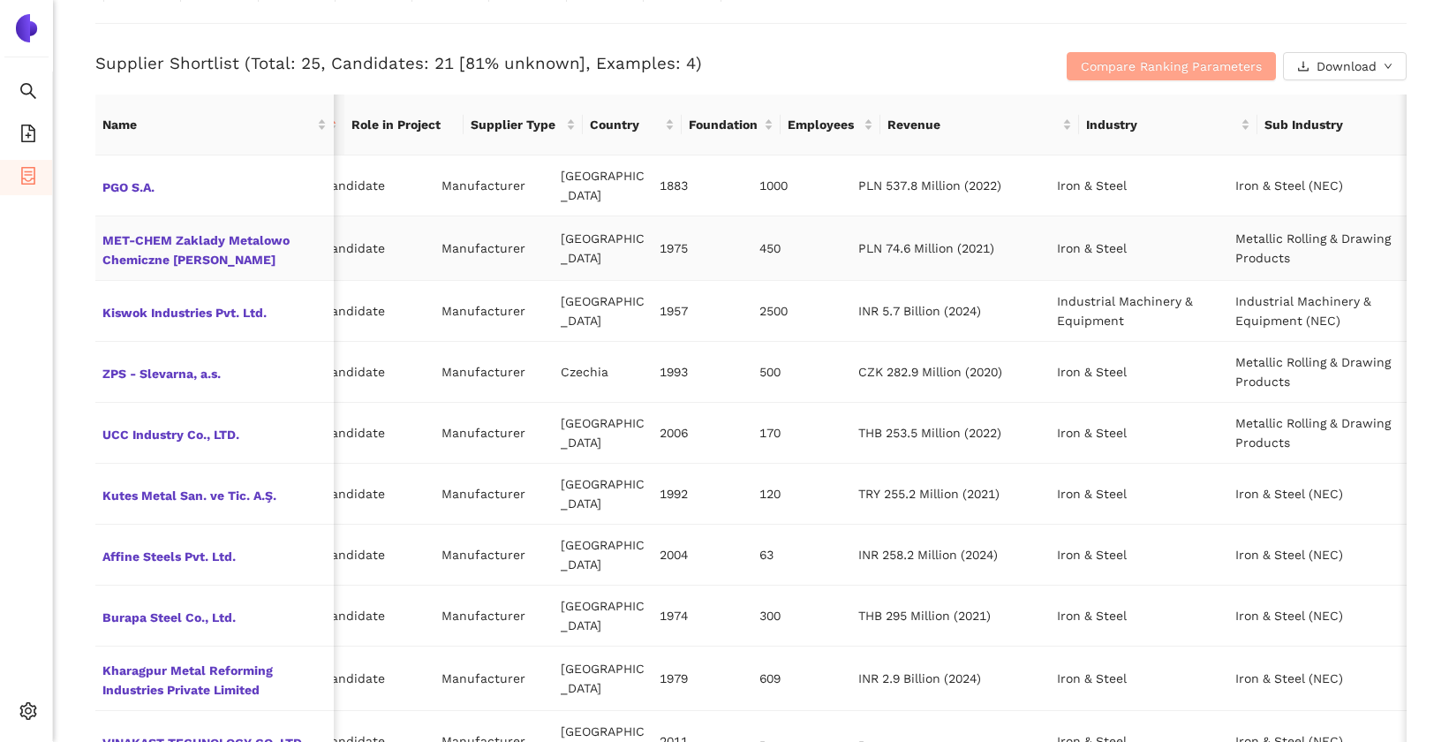
scroll to position [0, 0]
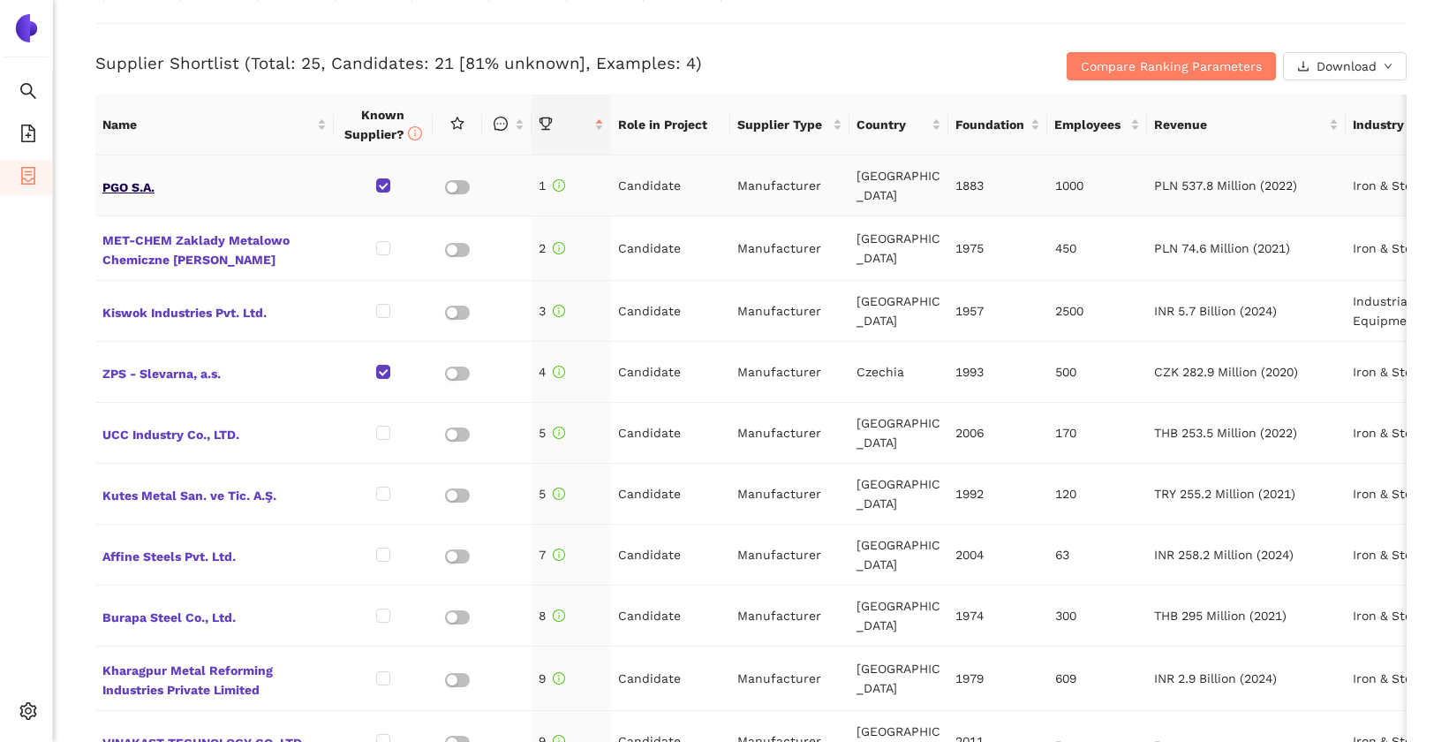
click at [120, 178] on span "PGO S.A." at bounding box center [214, 185] width 224 height 23
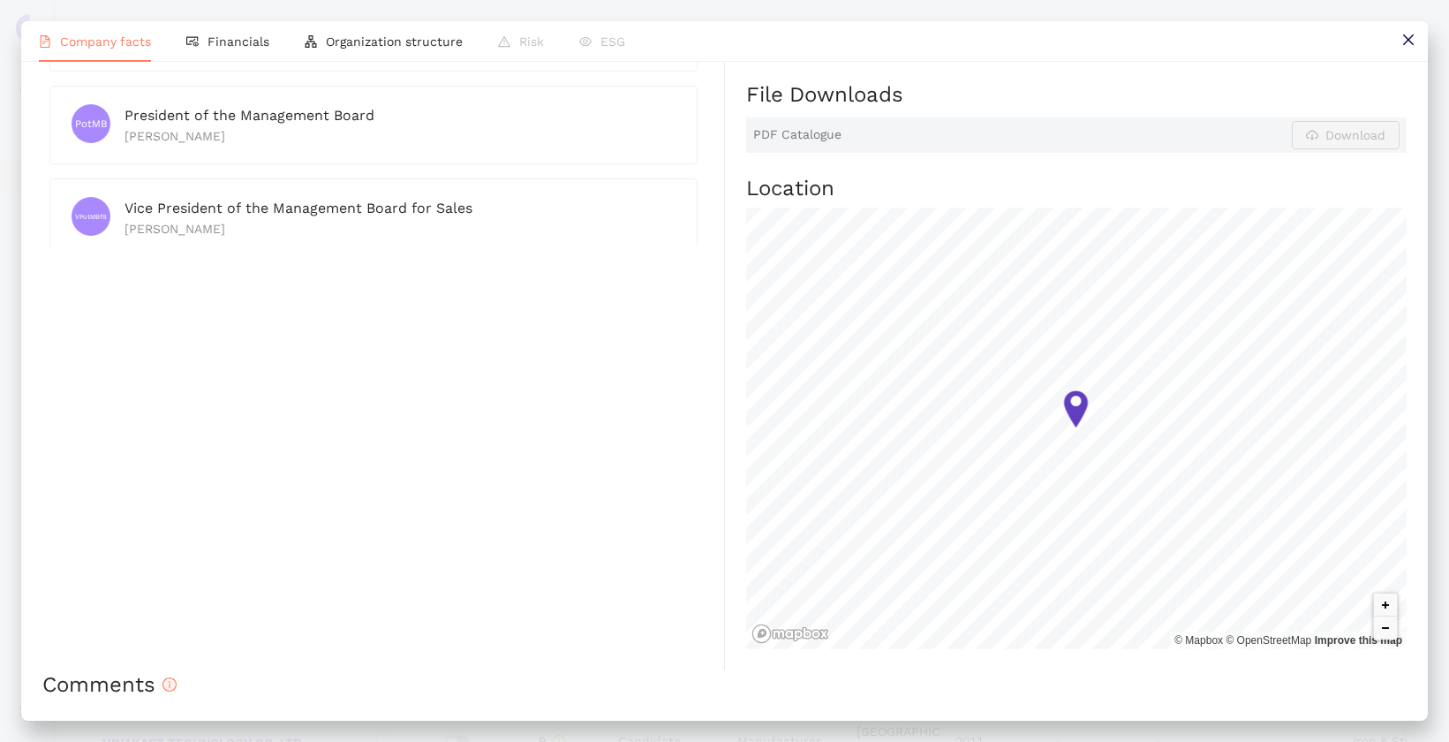
scroll to position [1120, 0]
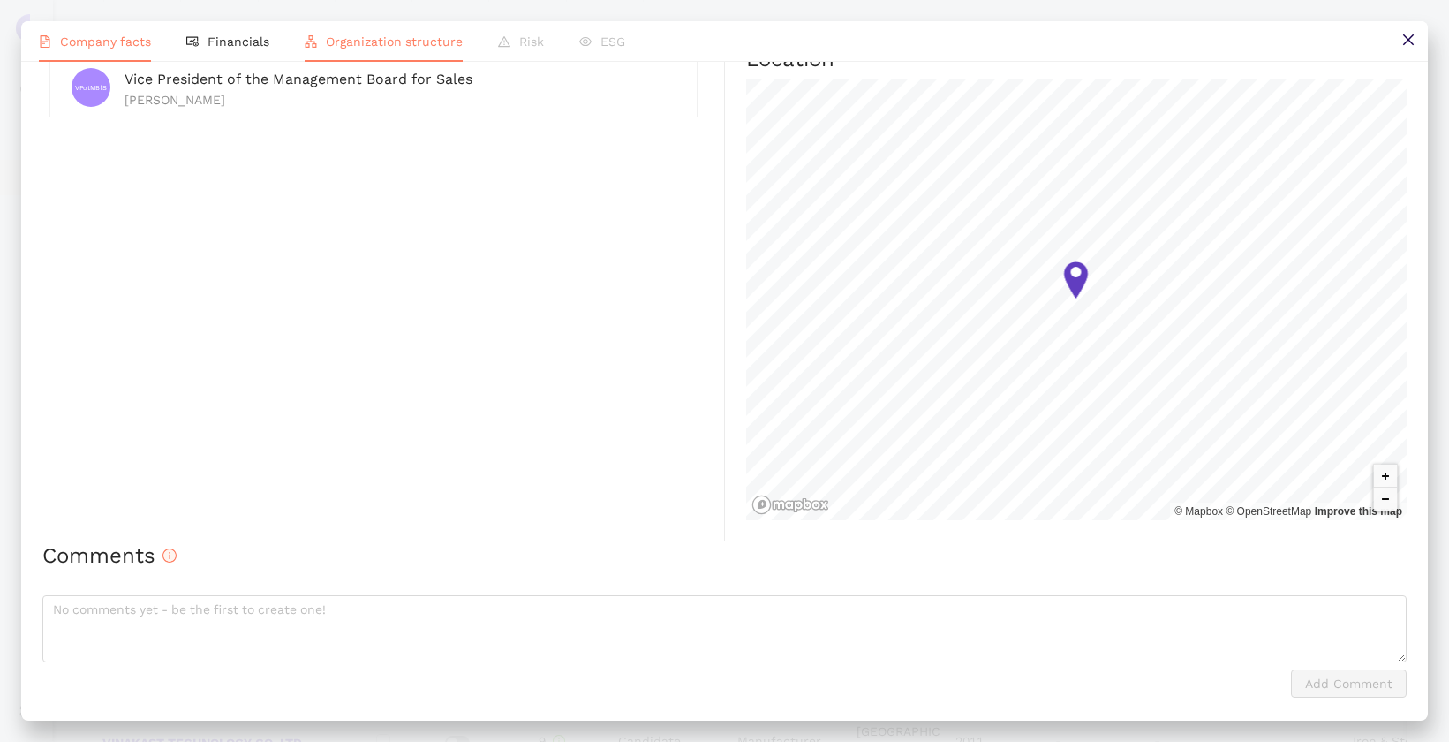
click at [405, 56] on li "Organization structure" at bounding box center [383, 41] width 193 height 41
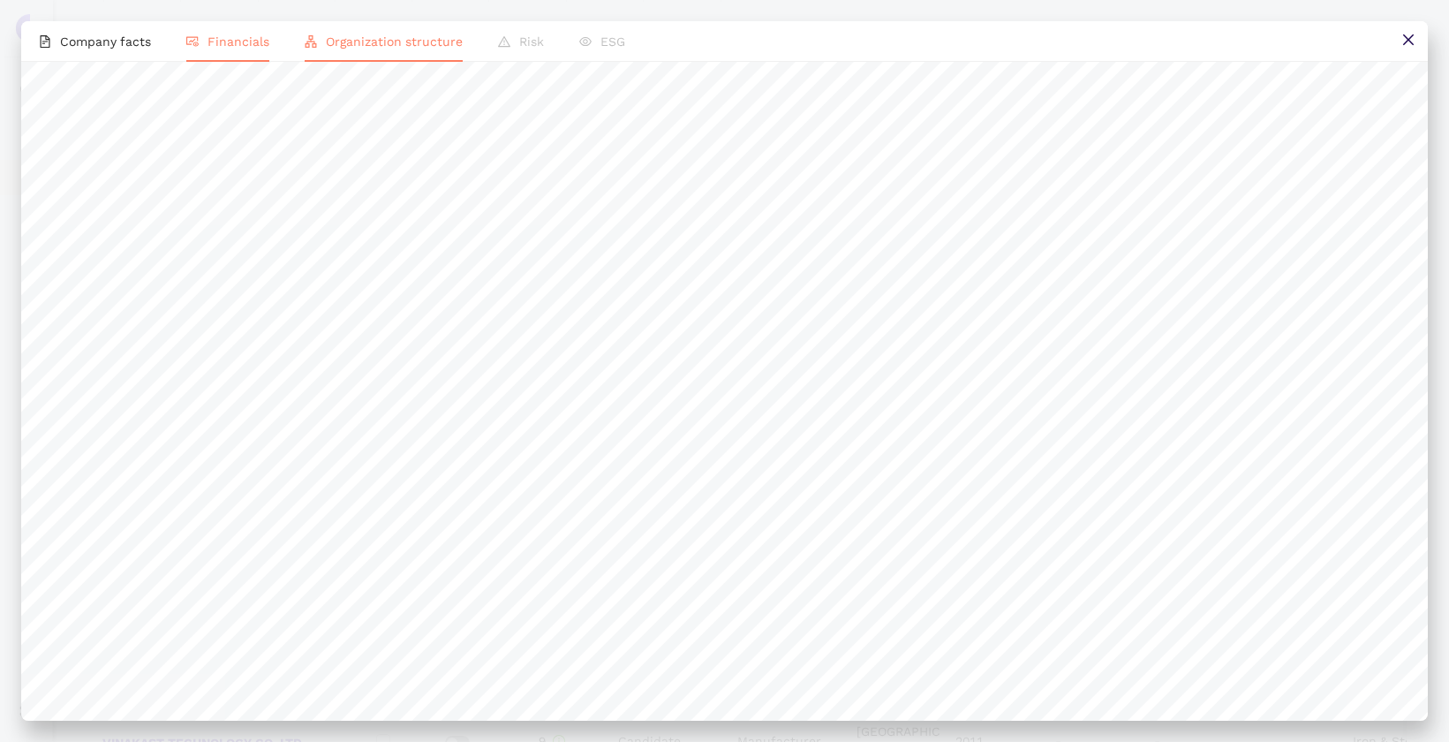
click at [214, 57] on li "Financials" at bounding box center [228, 41] width 118 height 41
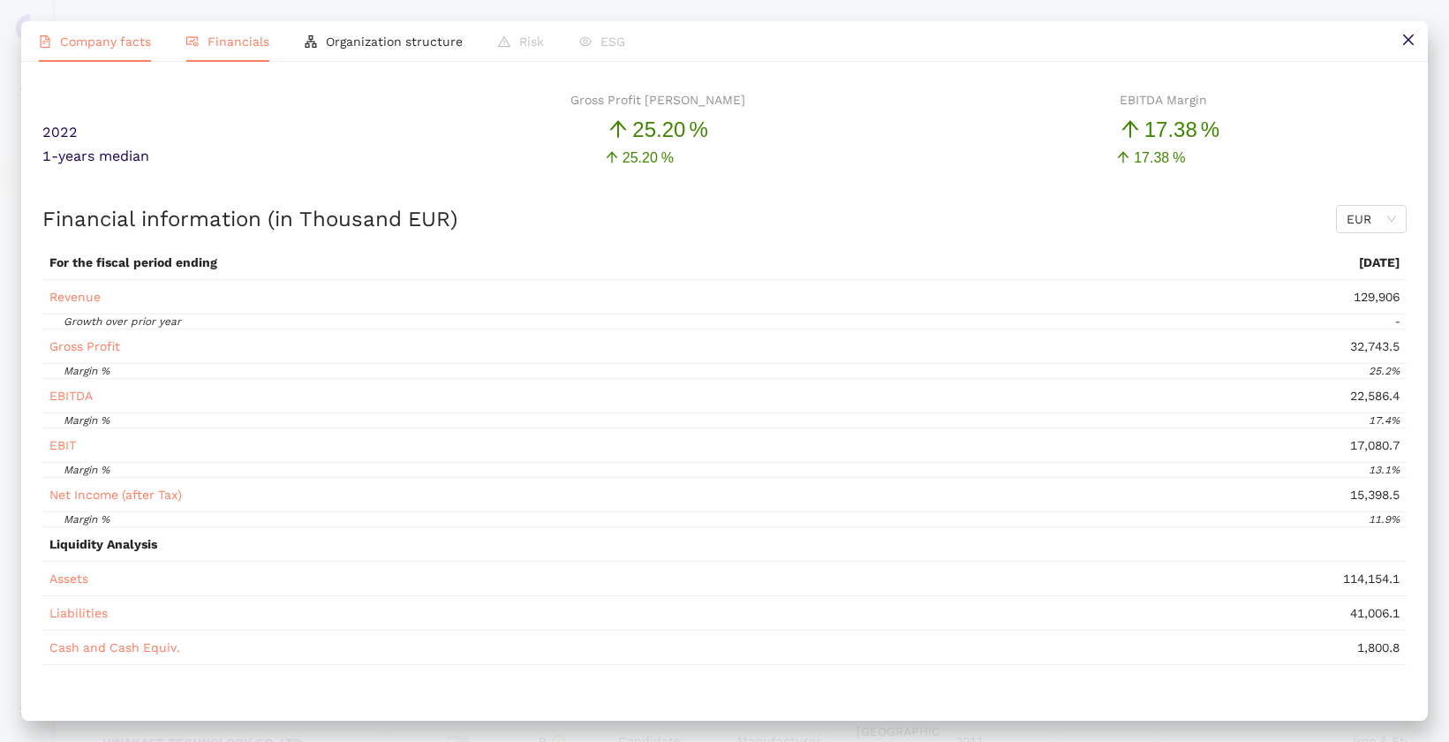
click at [126, 55] on li "Company facts" at bounding box center [94, 41] width 147 height 41
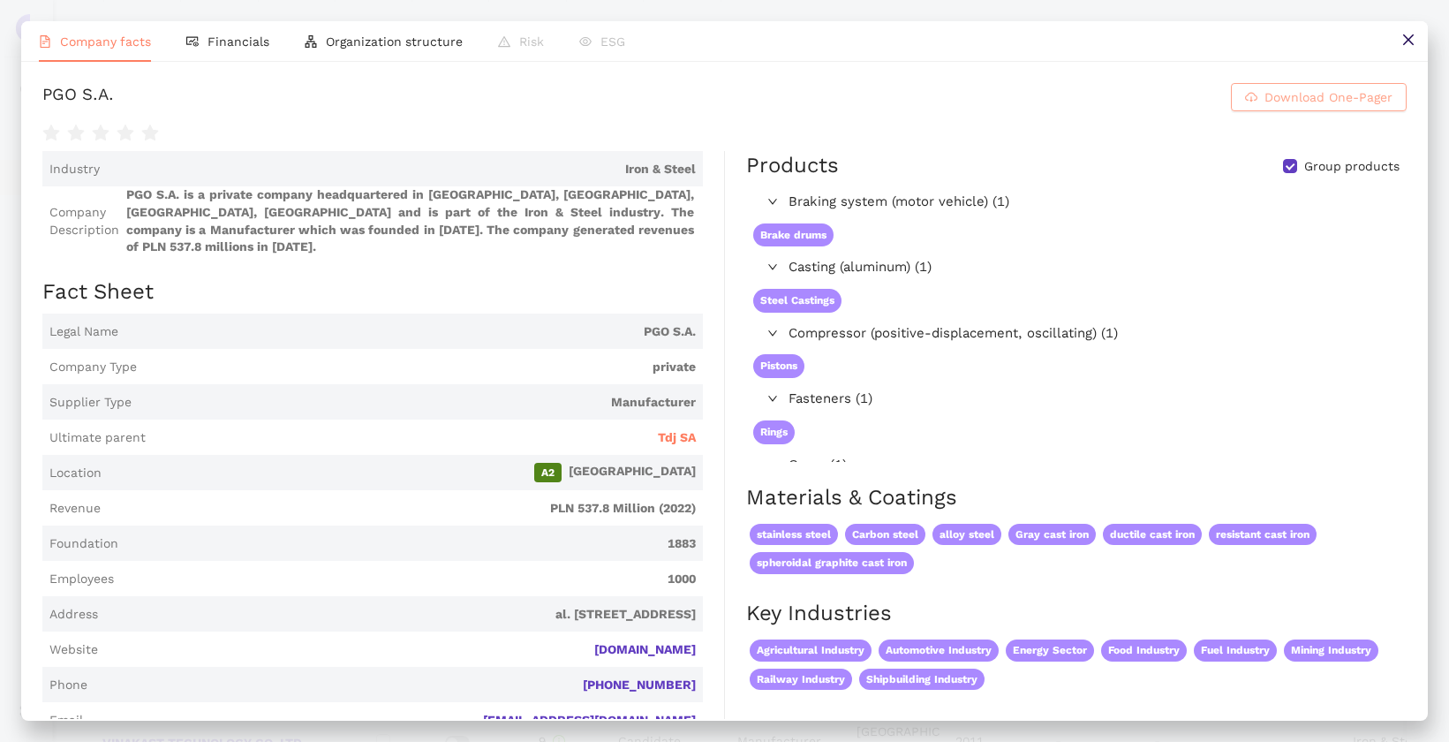
click at [1248, 95] on icon "cloud-download" at bounding box center [1251, 96] width 12 height 8
click at [1402, 30] on button at bounding box center [1408, 41] width 40 height 40
